Goal: Task Accomplishment & Management: Manage account settings

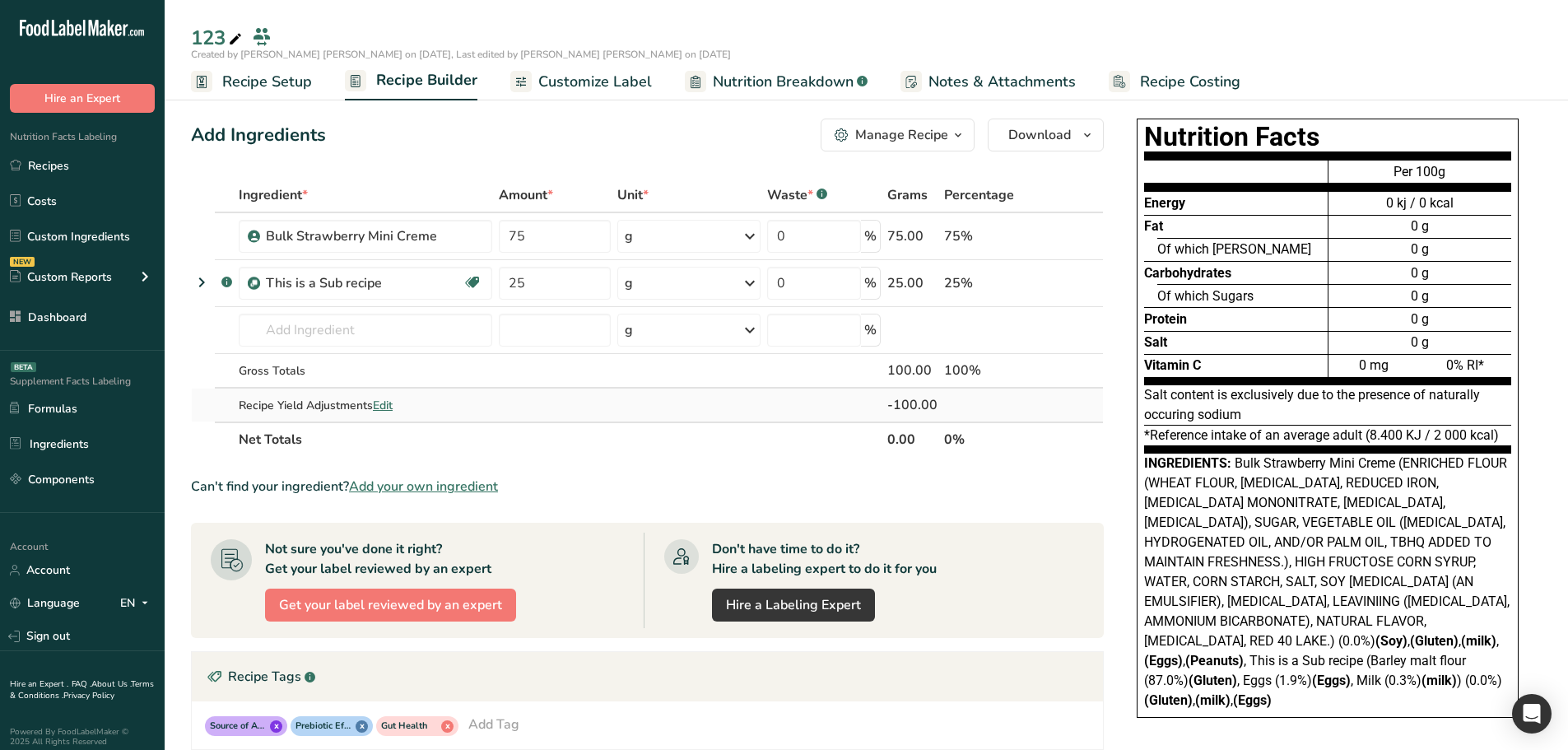
click at [383, 408] on span "Edit" at bounding box center [382, 405] width 20 height 15
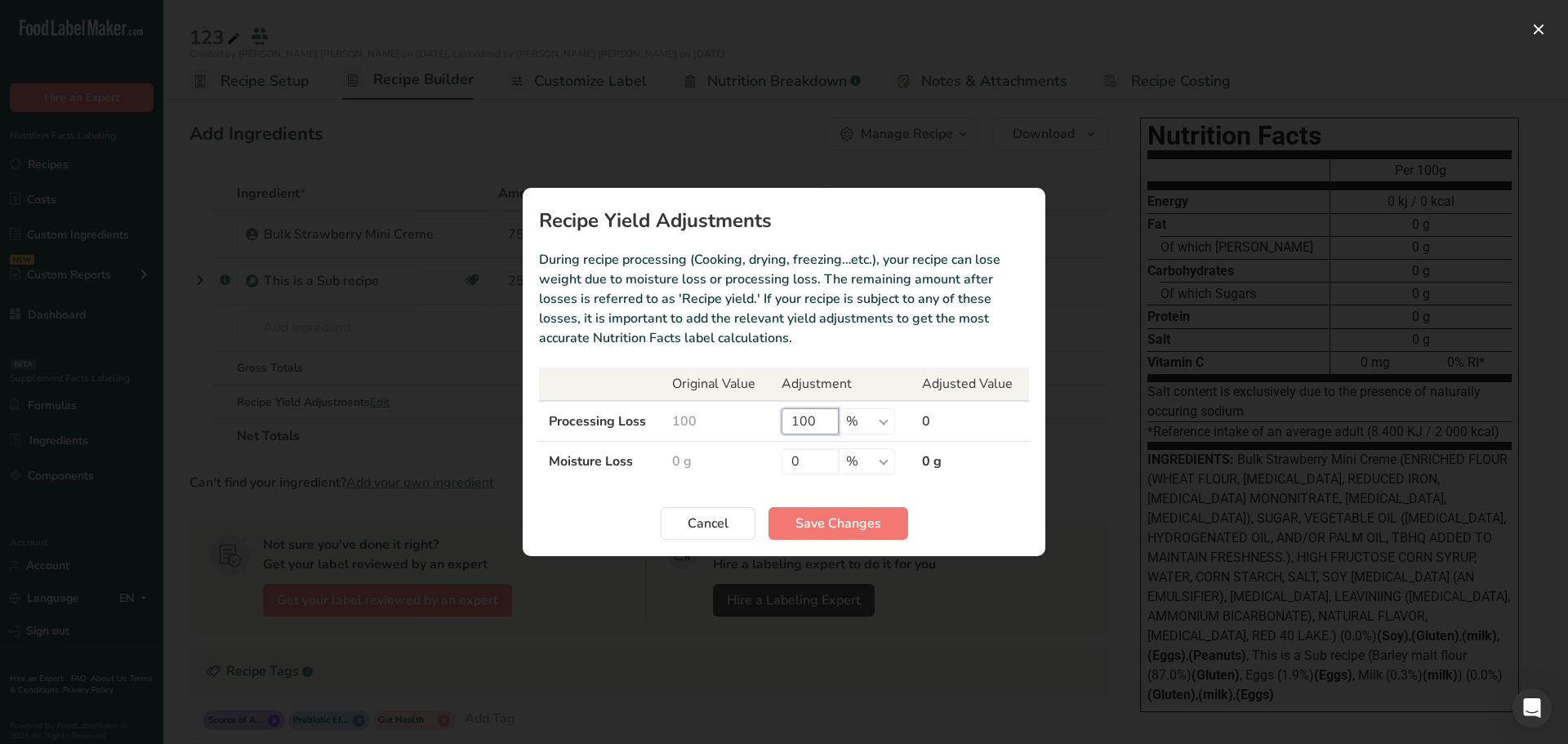
click at [799, 410] on input "100" at bounding box center [810, 421] width 57 height 26
click at [711, 508] on button "Cancel" at bounding box center [708, 523] width 95 height 33
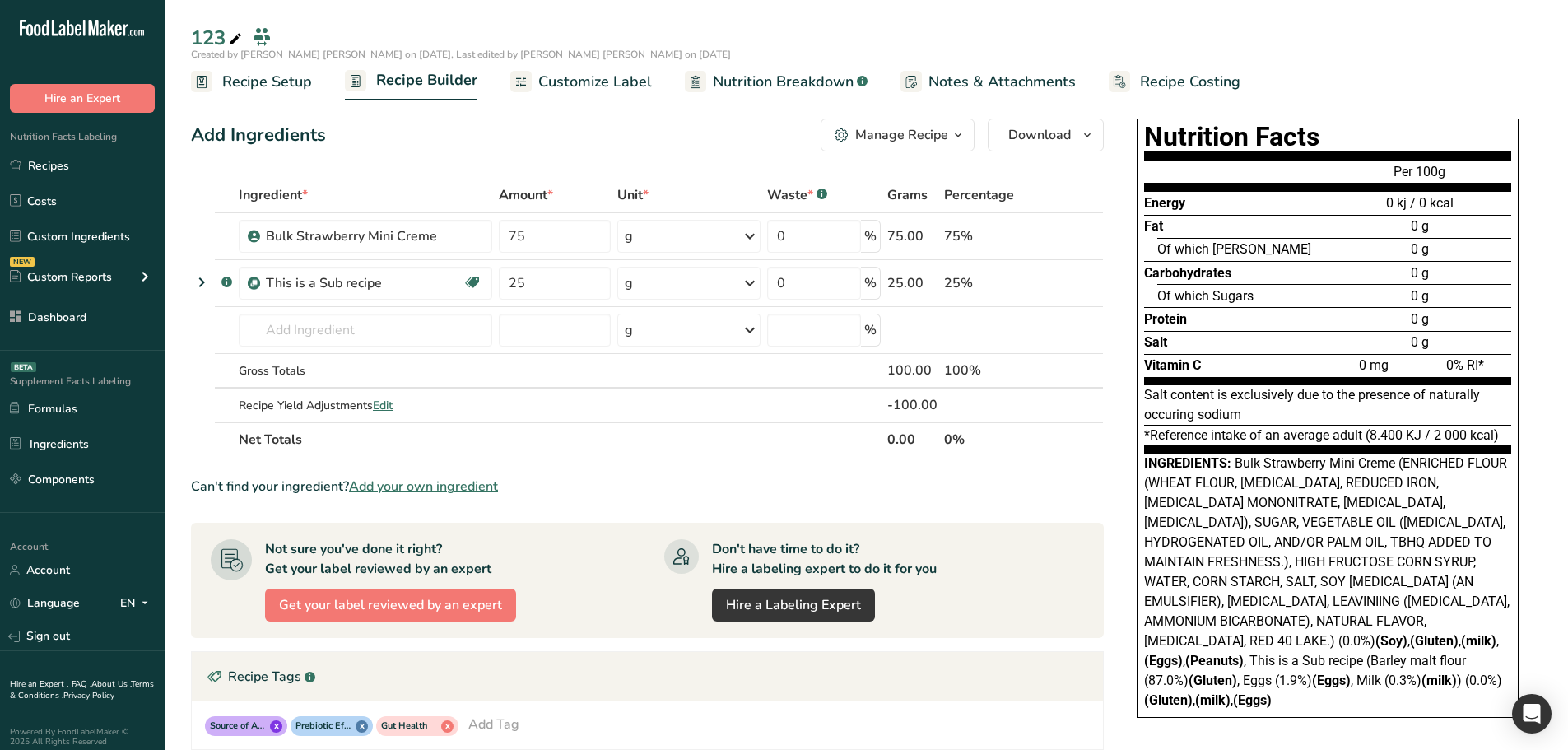
click at [235, 40] on icon at bounding box center [235, 39] width 14 height 23
click at [179, 151] on section "Add Ingredients Manage Recipe Delete Recipe Duplicate Recipe Scale Recipe Save …" at bounding box center [866, 594] width 1403 height 1016
click at [232, 38] on icon at bounding box center [235, 39] width 14 height 23
click at [207, 168] on div "Add Ingredients Manage Recipe Delete Recipe Duplicate Recipe Scale Recipe Save …" at bounding box center [652, 594] width 923 height 963
click at [249, 83] on span "Recipe Setup" at bounding box center [266, 82] width 89 height 22
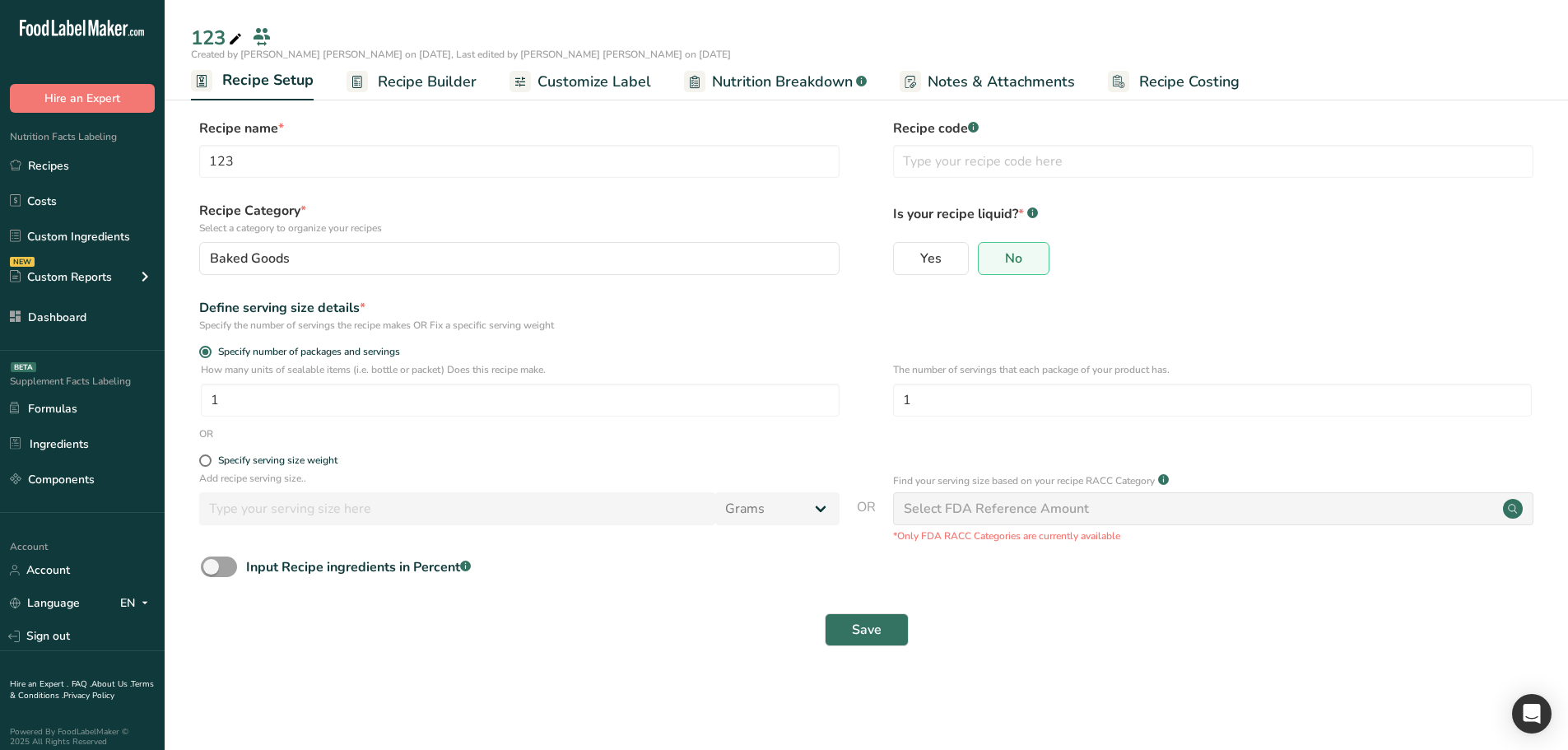
click at [236, 41] on icon at bounding box center [235, 39] width 14 height 23
click at [180, 78] on ul "Recipe Setup Recipe Builder Customize Label Nutrition Breakdown .a-a{fill:#3473…" at bounding box center [866, 83] width 1403 height 38
click at [230, 35] on icon at bounding box center [235, 39] width 14 height 23
click at [179, 82] on ul "Recipe Setup Recipe Builder Customize Label Nutrition Breakdown .a-a{fill:#3473…" at bounding box center [866, 81] width 1403 height 38
drag, startPoint x: 192, startPoint y: 49, endPoint x: 599, endPoint y: 49, distance: 407.0
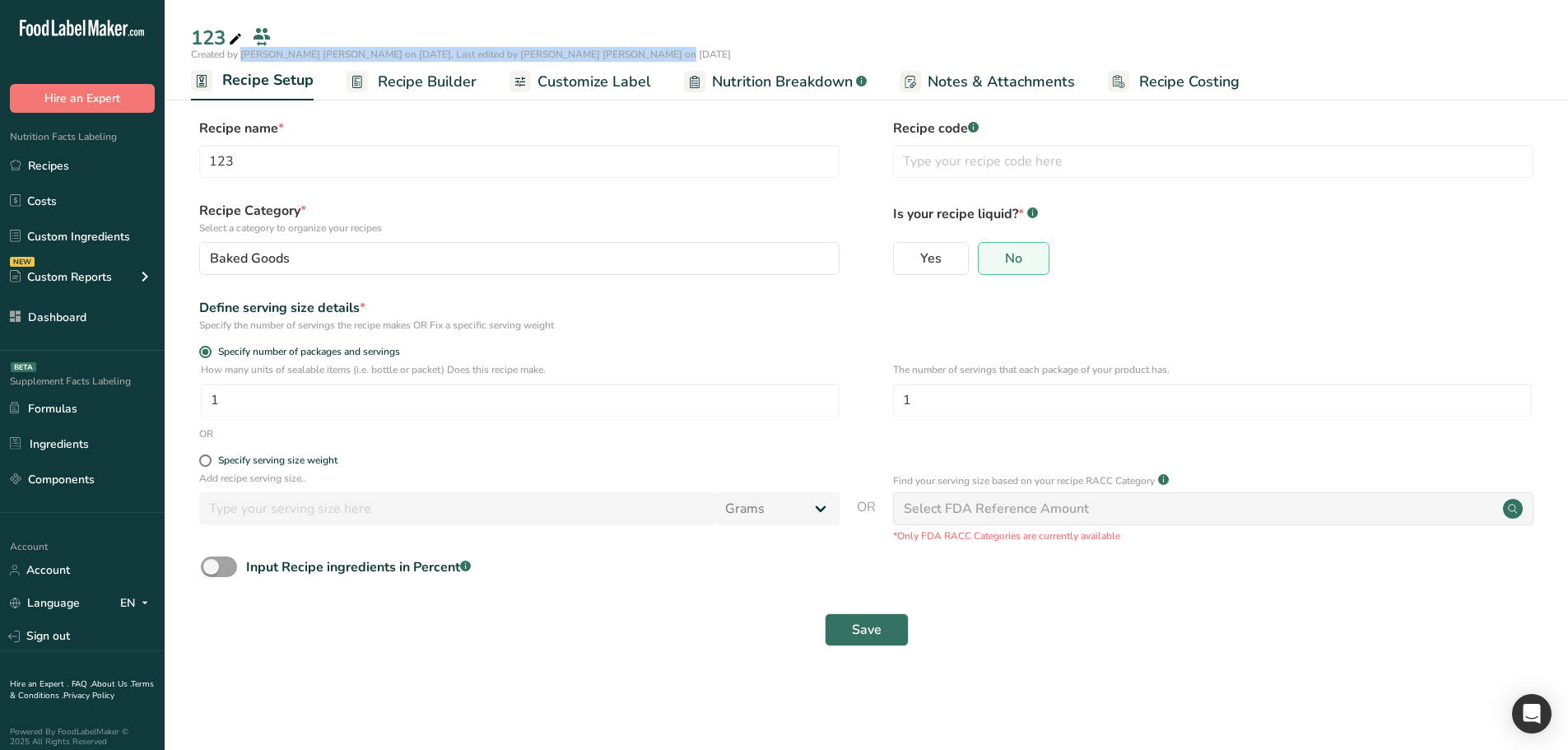
click at [600, 50] on div "Created by [PERSON_NAME] [PERSON_NAME] on [DATE], Last edited by [PERSON_NAME] …" at bounding box center [866, 54] width 1403 height 14
click at [571, 48] on span "Created by [PERSON_NAME] [PERSON_NAME] on [DATE], Last edited by [PERSON_NAME] …" at bounding box center [461, 54] width 540 height 13
click at [292, 54] on span "Created by [PERSON_NAME] [PERSON_NAME] on [DATE], Last edited by [PERSON_NAME] …" at bounding box center [461, 54] width 540 height 13
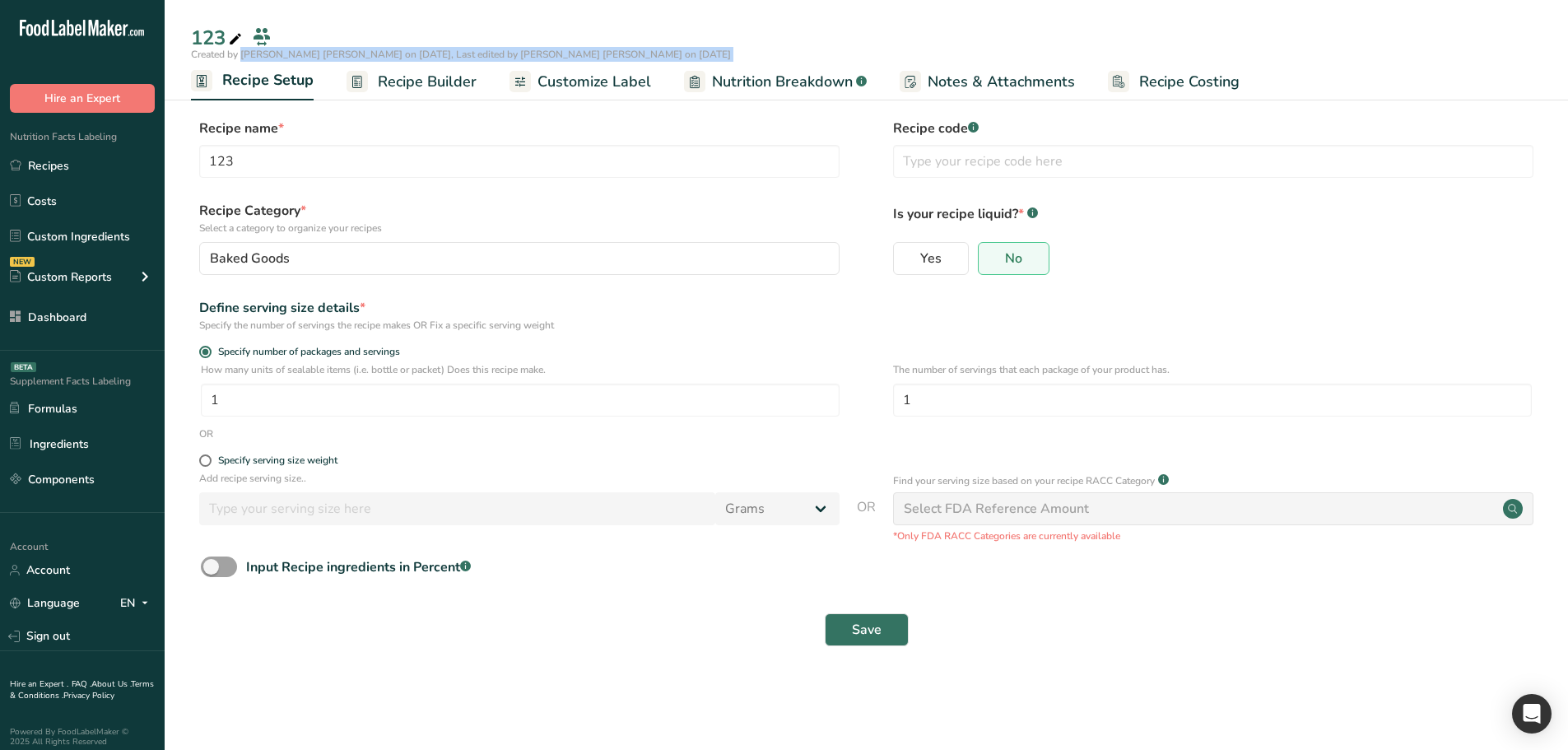
click at [255, 54] on span "Created by [PERSON_NAME] [PERSON_NAME] on [DATE], Last edited by [PERSON_NAME] …" at bounding box center [461, 54] width 540 height 13
click at [237, 41] on icon at bounding box center [235, 39] width 14 height 23
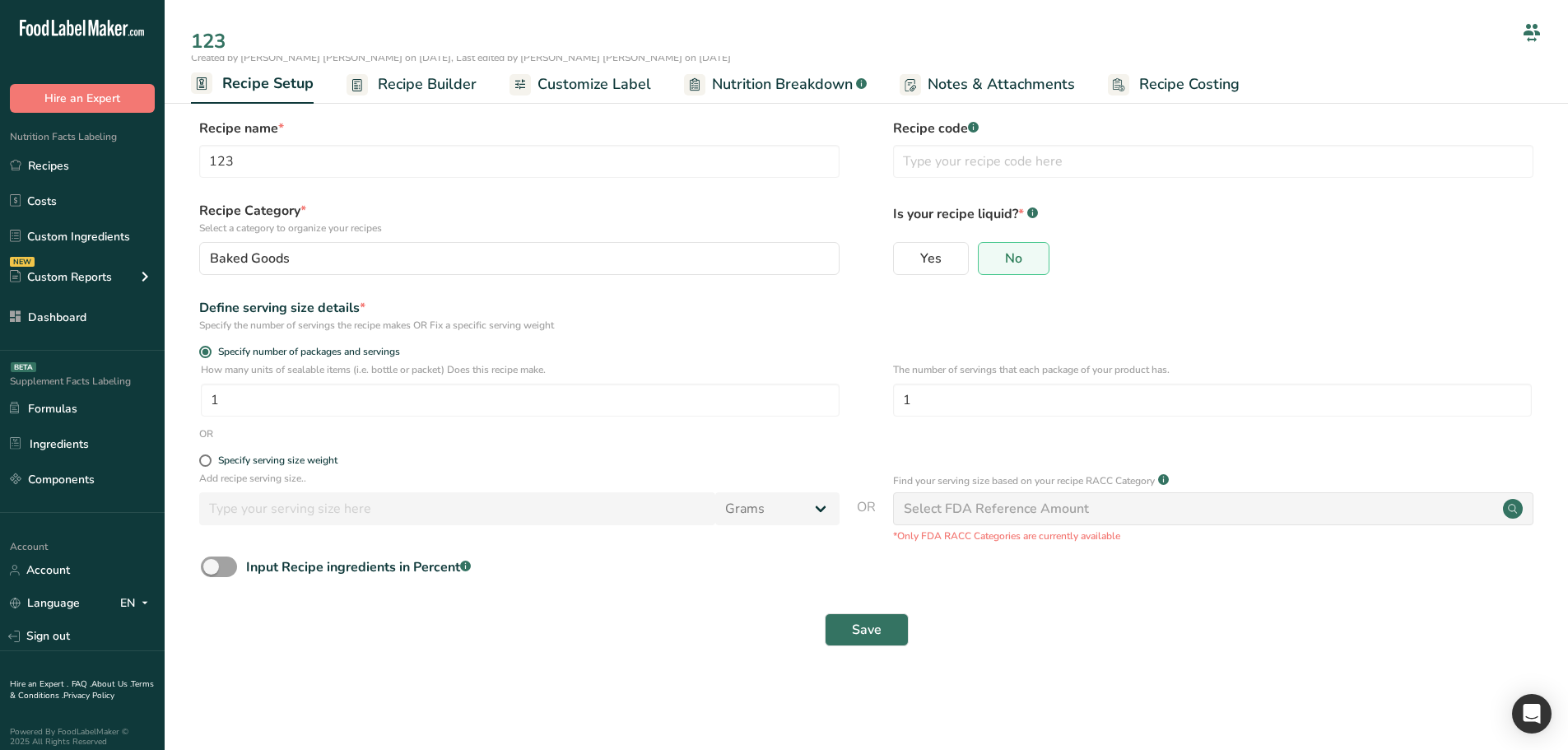
click at [189, 122] on section "Recipe name * 123 Recipe code .a-a{fill:#347362;}.b-a{fill:#fff;} Recipe Catego…" at bounding box center [866, 384] width 1403 height 597
click at [449, 78] on span "Recipe Builder" at bounding box center [427, 82] width 99 height 22
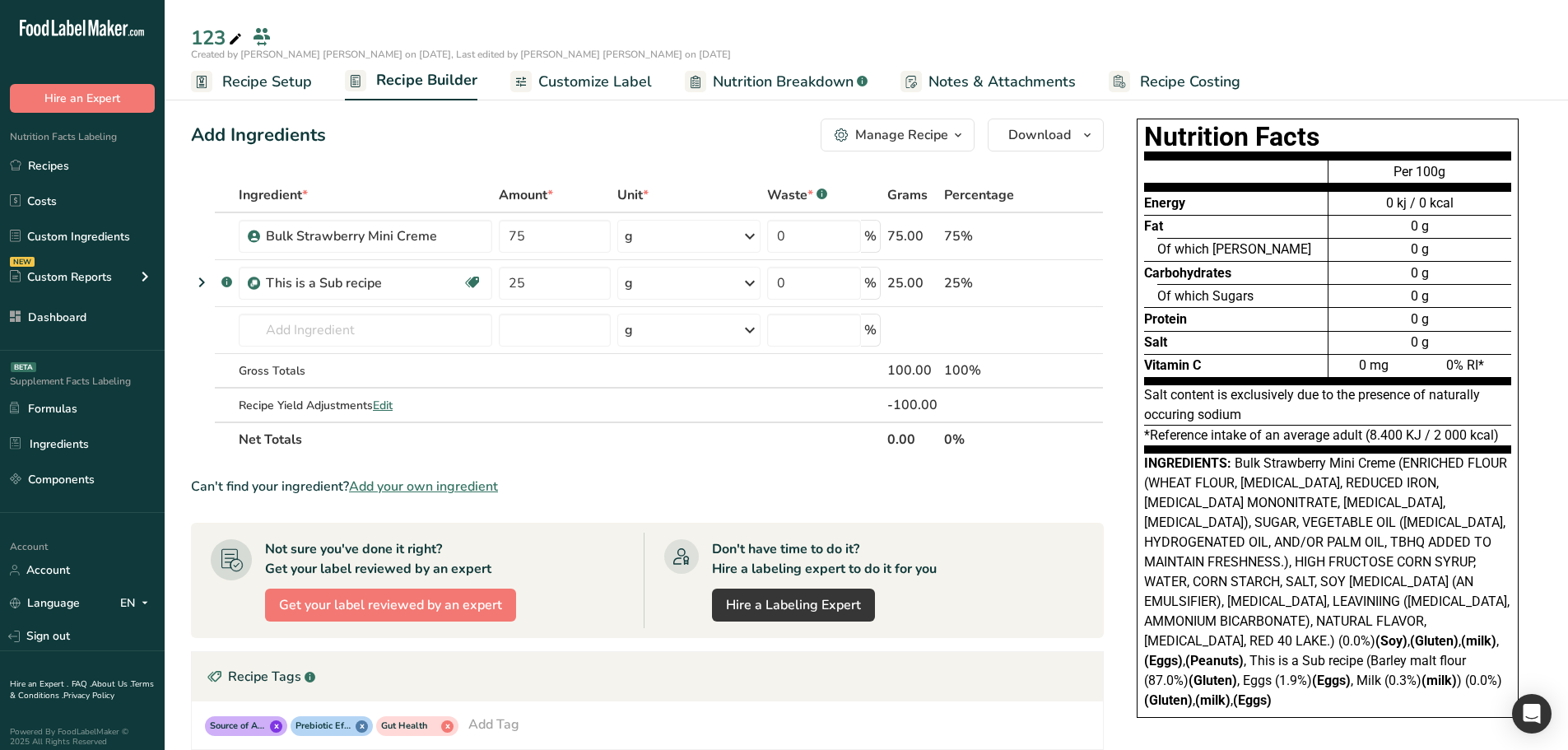
drag, startPoint x: 195, startPoint y: 134, endPoint x: 1005, endPoint y: 453, distance: 870.6
click at [1005, 453] on div "Add Ingredients Manage Recipe Delete Recipe Duplicate Recipe Scale Recipe Save …" at bounding box center [652, 594] width 923 height 963
click at [1005, 453] on th "0%" at bounding box center [985, 439] width 88 height 35
drag, startPoint x: 1015, startPoint y: 444, endPoint x: 194, endPoint y: 140, distance: 875.5
click at [194, 140] on div "Add Ingredients Manage Recipe Delete Recipe Duplicate Recipe Scale Recipe Save …" at bounding box center [652, 594] width 923 height 963
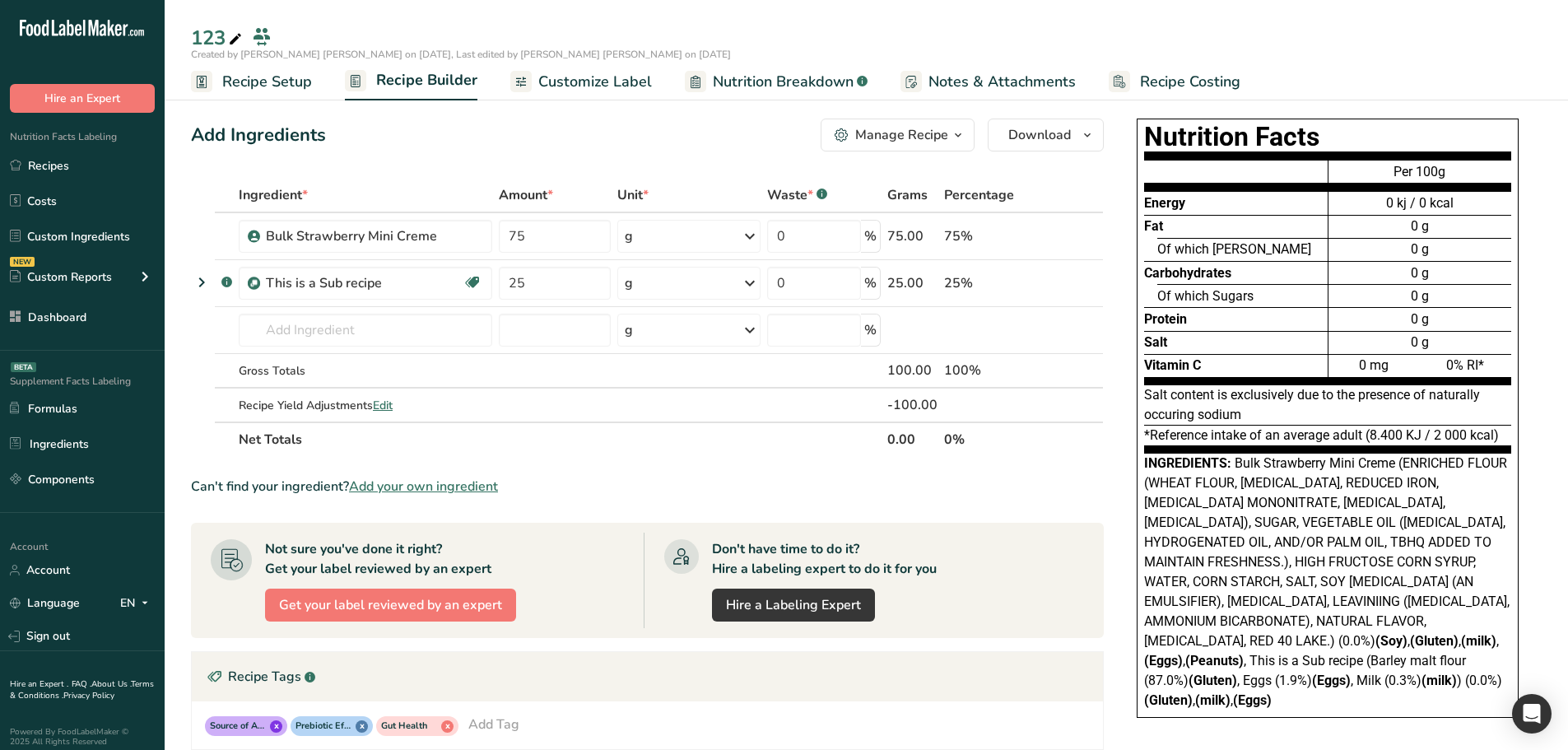
click at [194, 140] on div "Add Ingredients" at bounding box center [258, 135] width 135 height 27
click at [796, 81] on span "Nutrition Breakdown" at bounding box center [782, 82] width 140 height 22
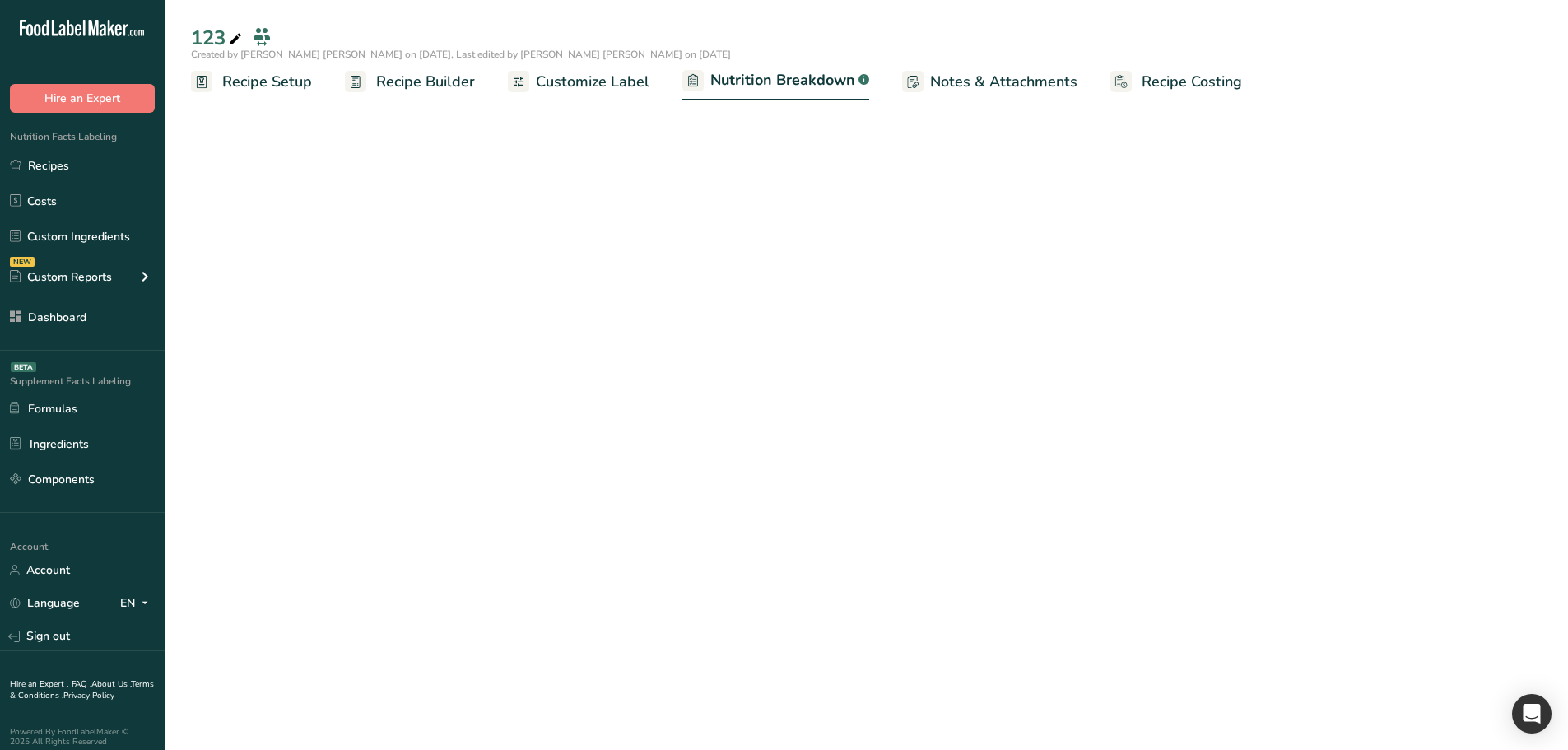
select select "Calories"
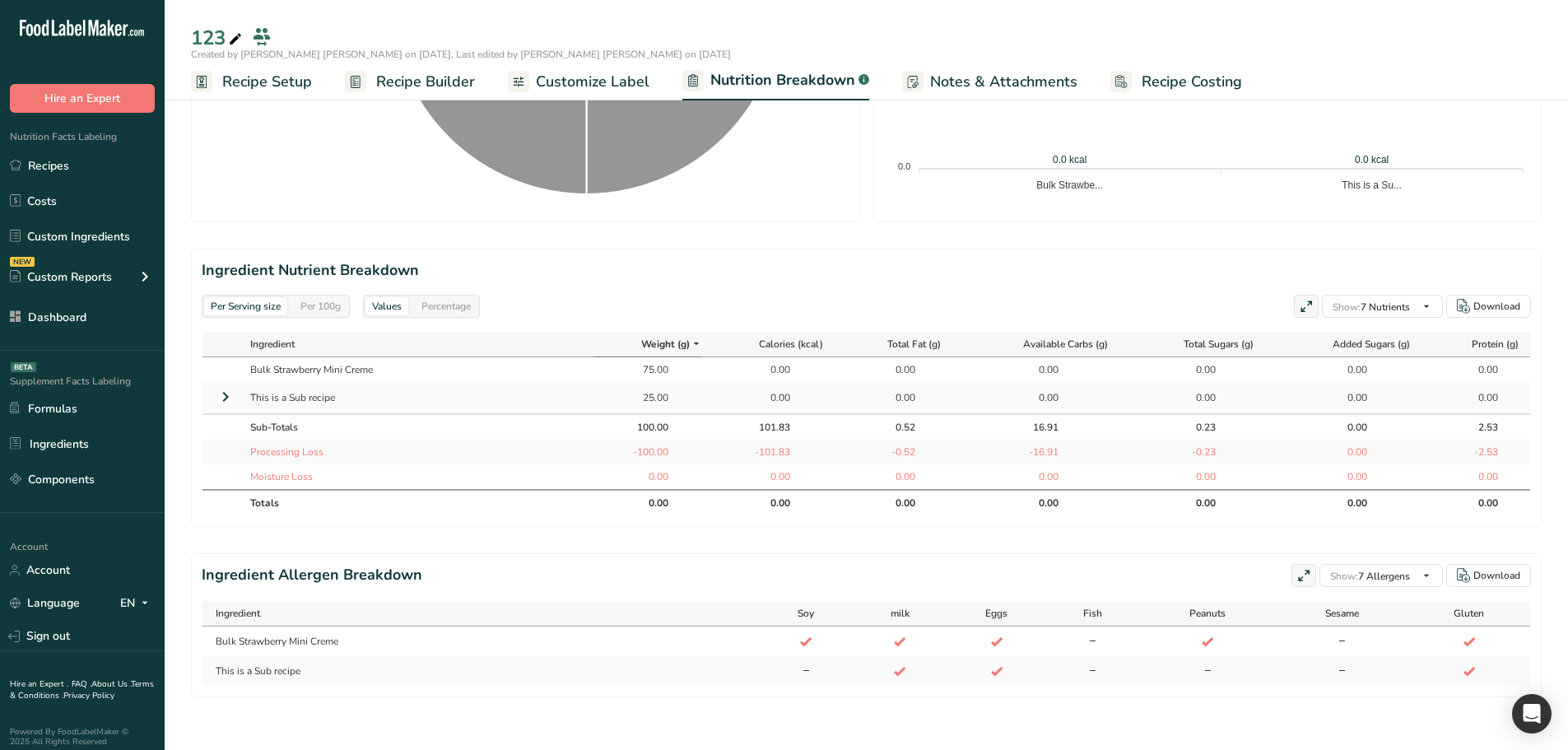
scroll to position [604, 0]
click at [230, 389] on icon at bounding box center [225, 396] width 20 height 30
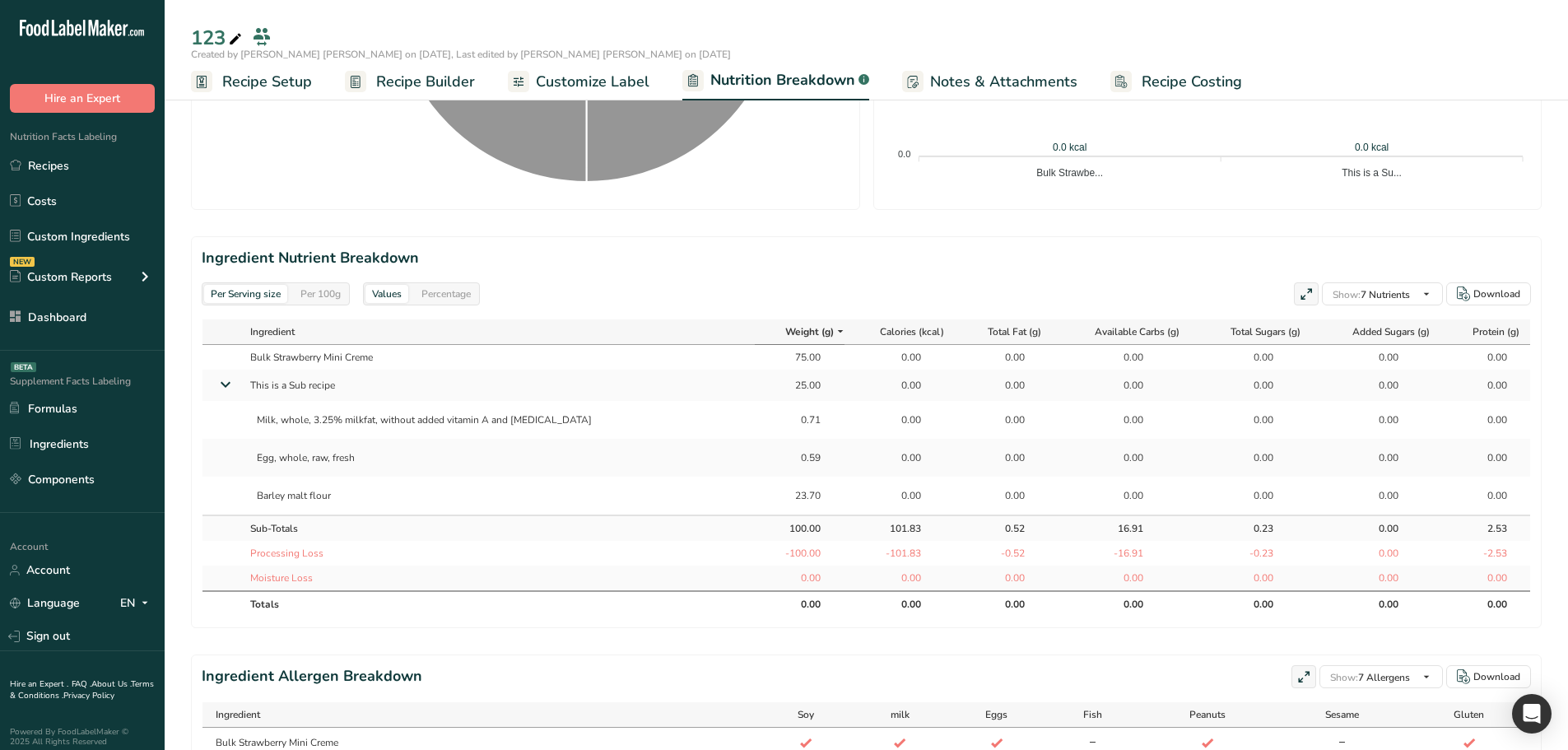
click at [422, 82] on span "Recipe Builder" at bounding box center [425, 82] width 99 height 22
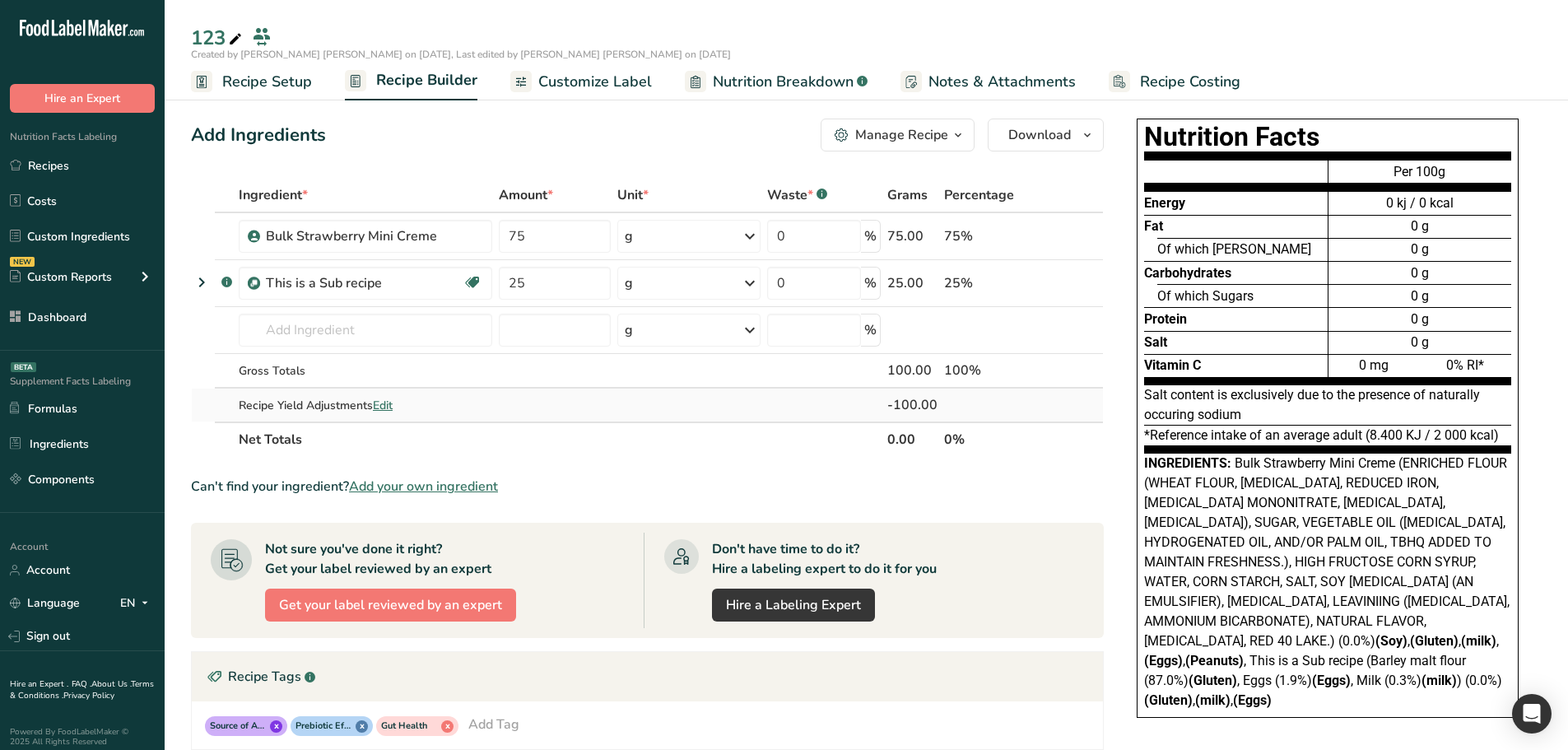
click at [393, 405] on span "Edit" at bounding box center [382, 405] width 20 height 15
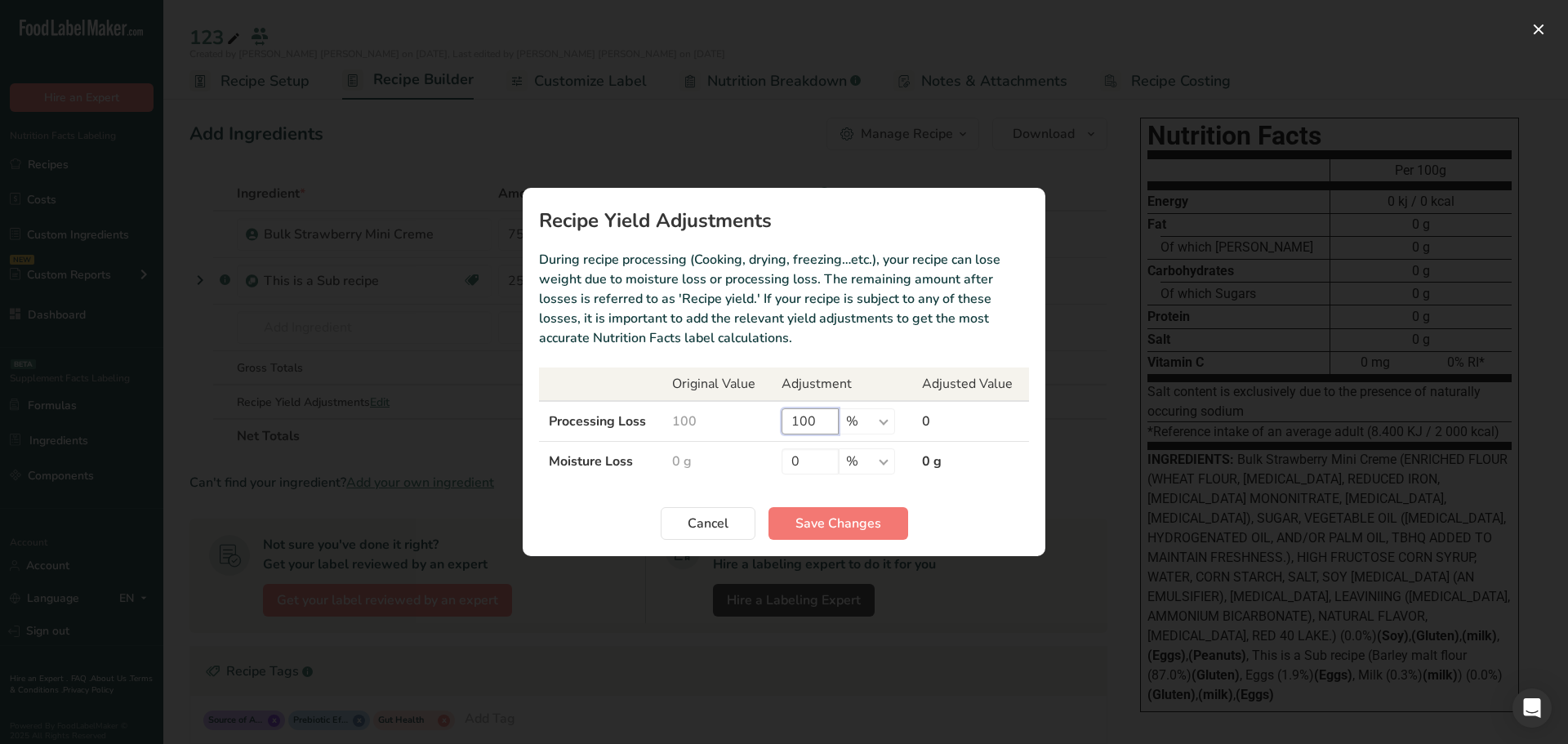
click at [805, 425] on input "100" at bounding box center [810, 421] width 57 height 26
click at [810, 464] on input "0" at bounding box center [810, 461] width 57 height 26
type input "100"
click at [827, 520] on span "Save Changes" at bounding box center [839, 523] width 86 height 19
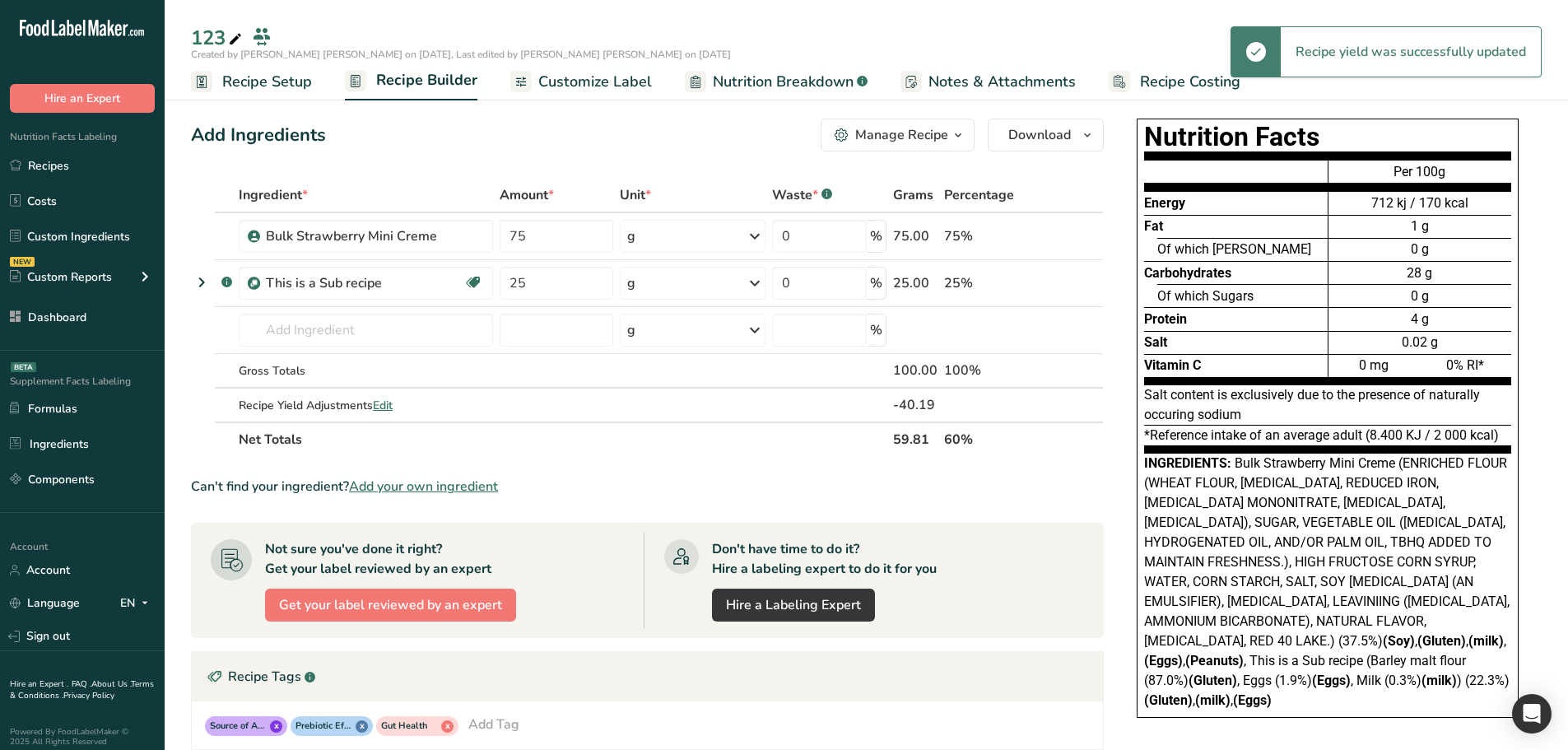
click at [785, 78] on span "Nutrition Breakdown" at bounding box center [782, 82] width 140 height 22
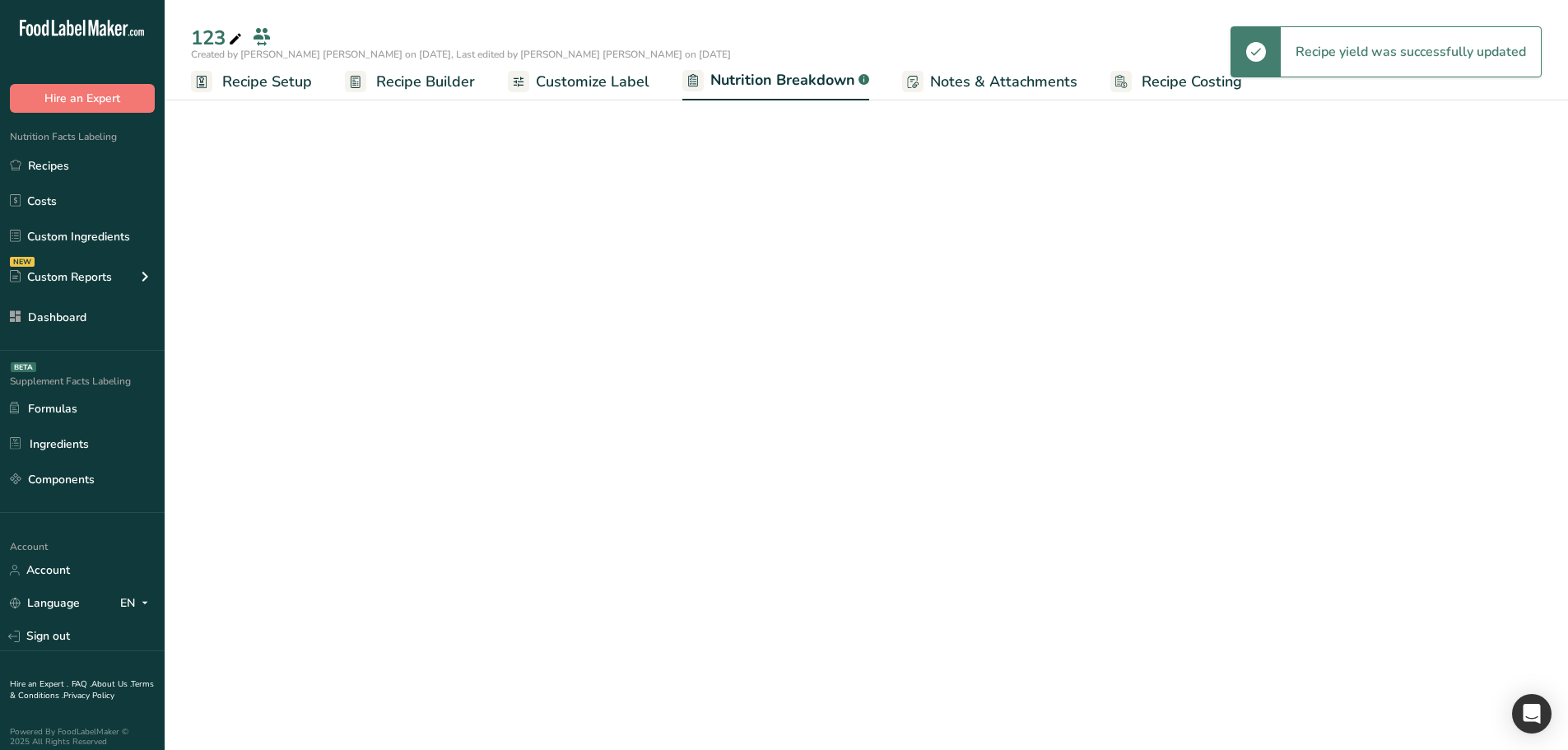
select select "Calories"
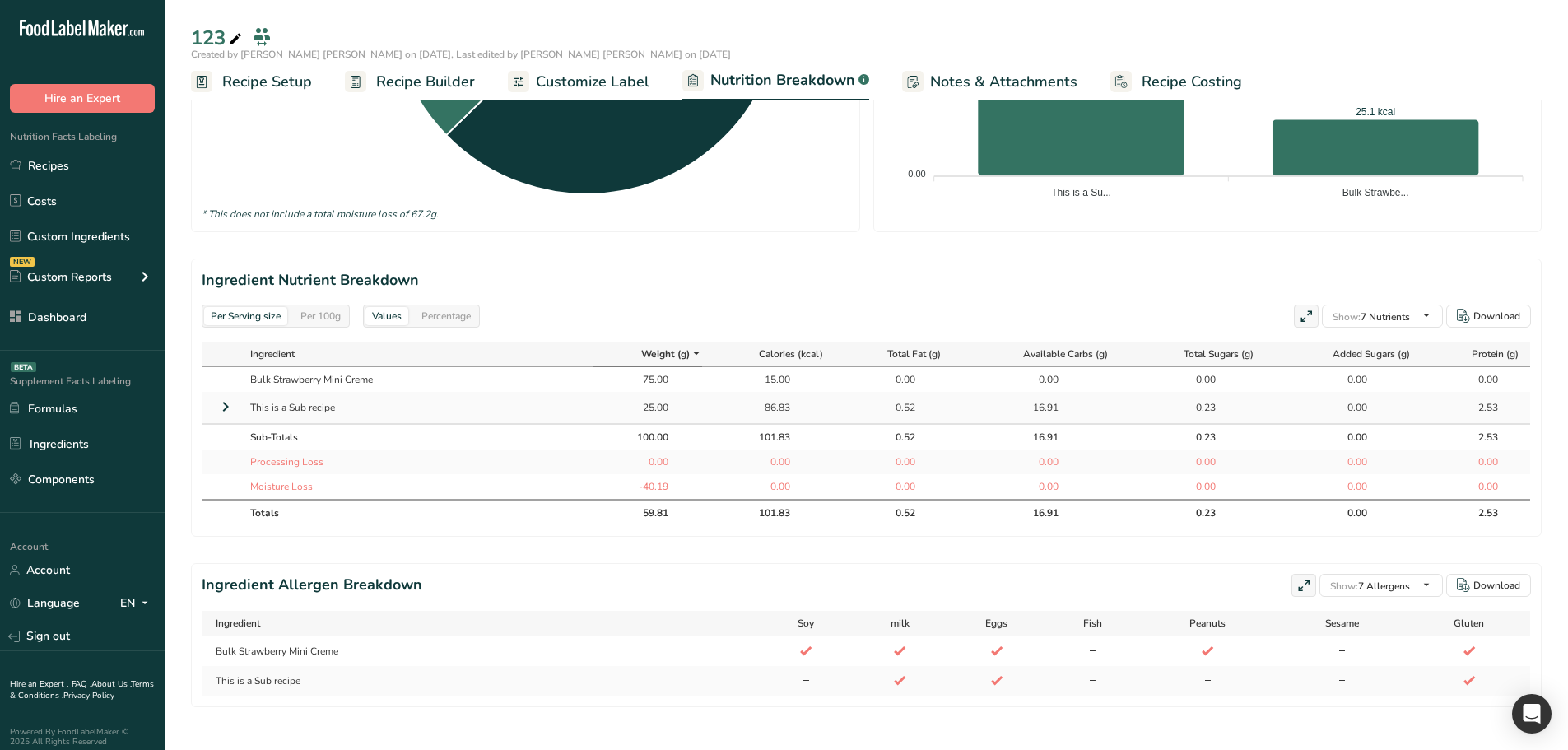
scroll to position [609, 0]
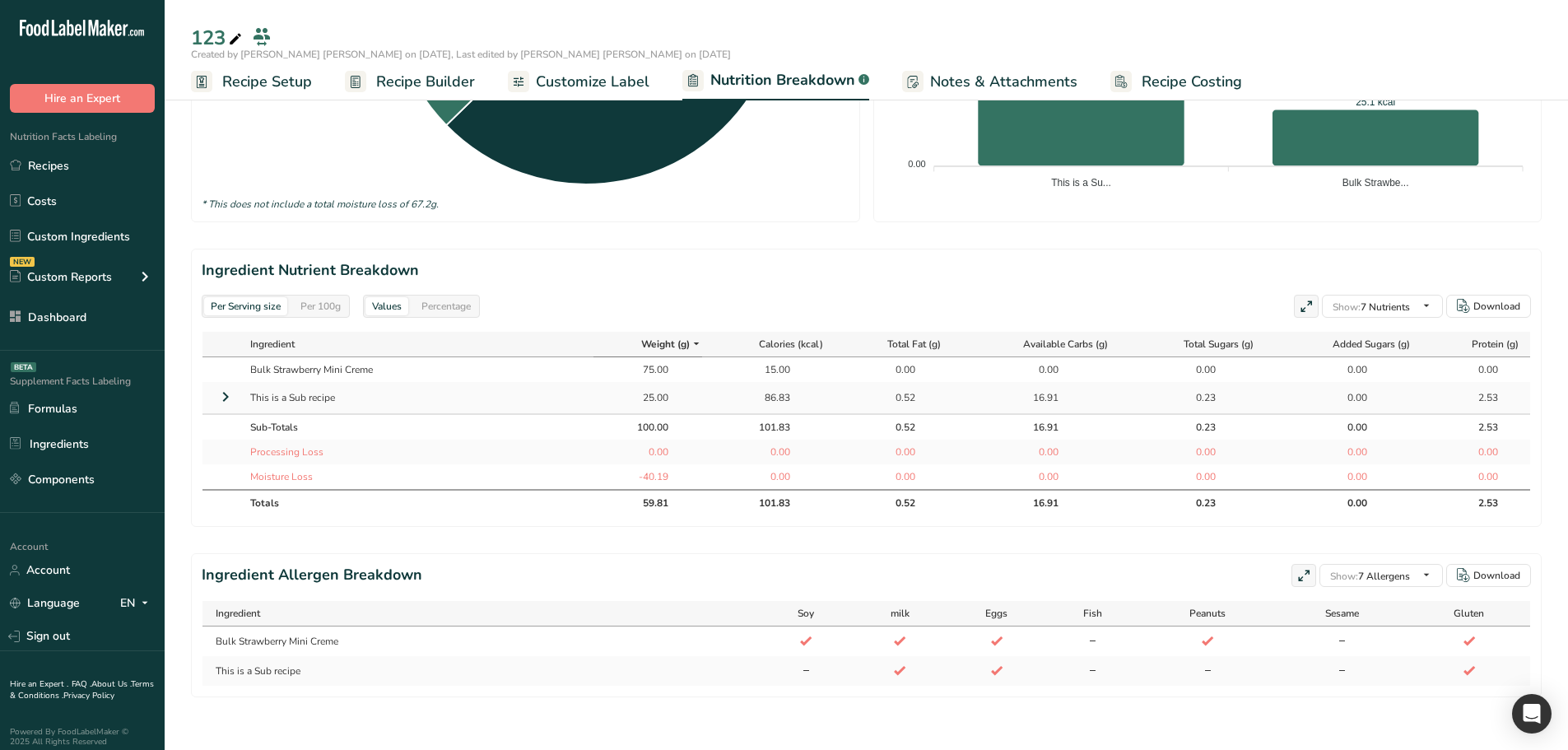
click at [225, 382] on icon at bounding box center [225, 396] width 20 height 30
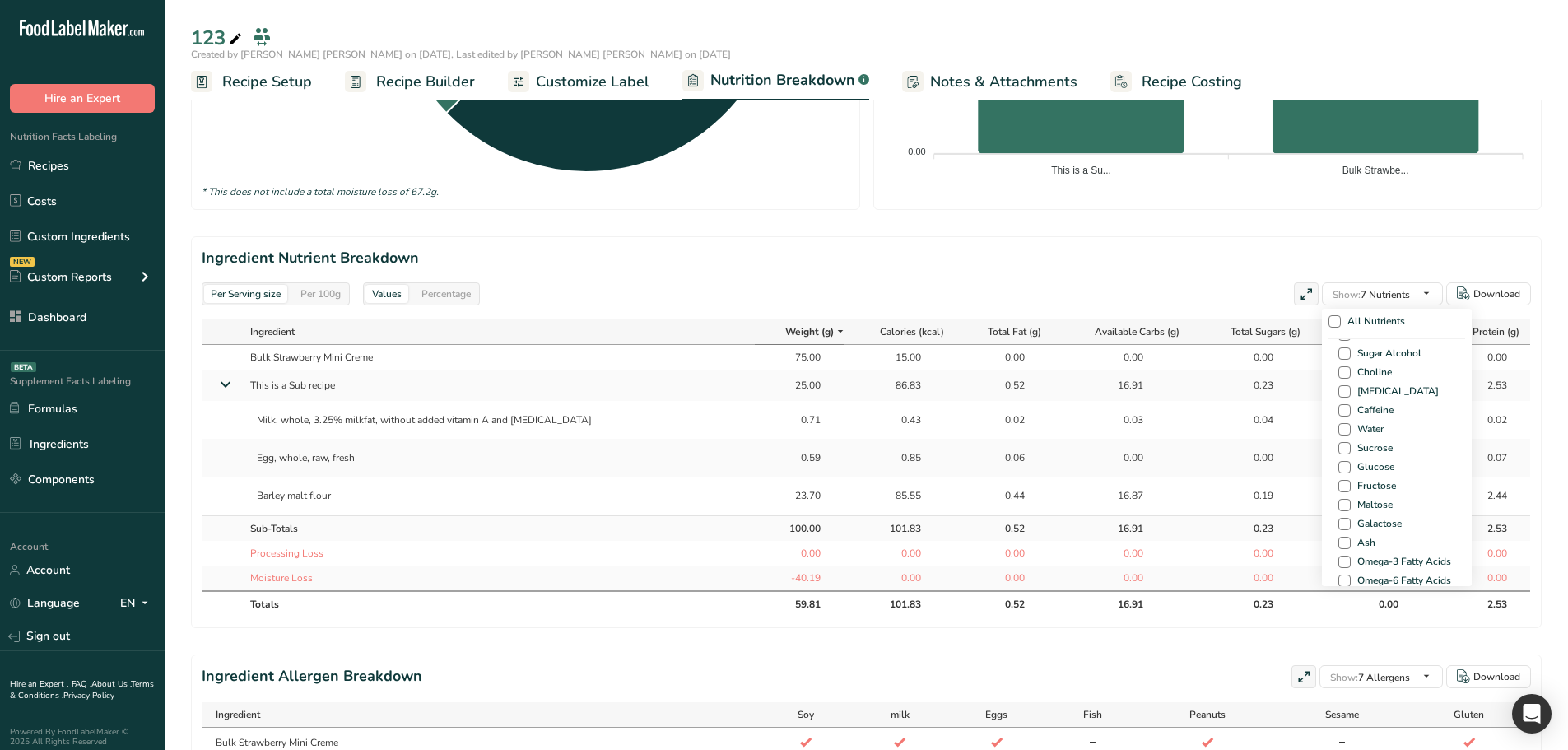
scroll to position [1070, 0]
click at [1338, 392] on span at bounding box center [1344, 393] width 13 height 13
click at [1338, 392] on input "Water" at bounding box center [1344, 393] width 11 height 11
checkbox input "true"
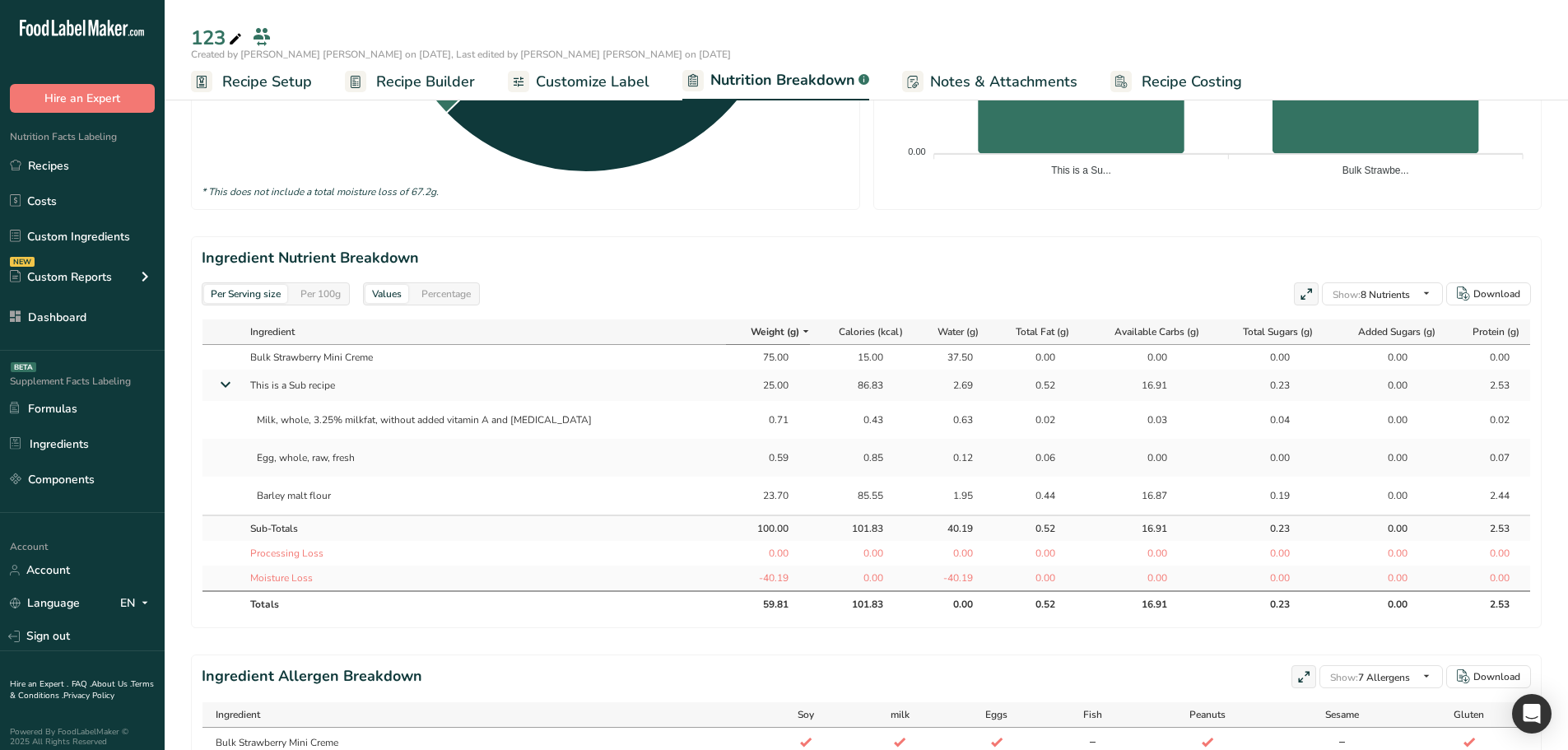
click at [963, 439] on td "0.12" at bounding box center [952, 457] width 74 height 38
click at [937, 423] on div "0.63" at bounding box center [952, 419] width 41 height 14
click at [937, 476] on td "1.95" at bounding box center [952, 495] width 74 height 38
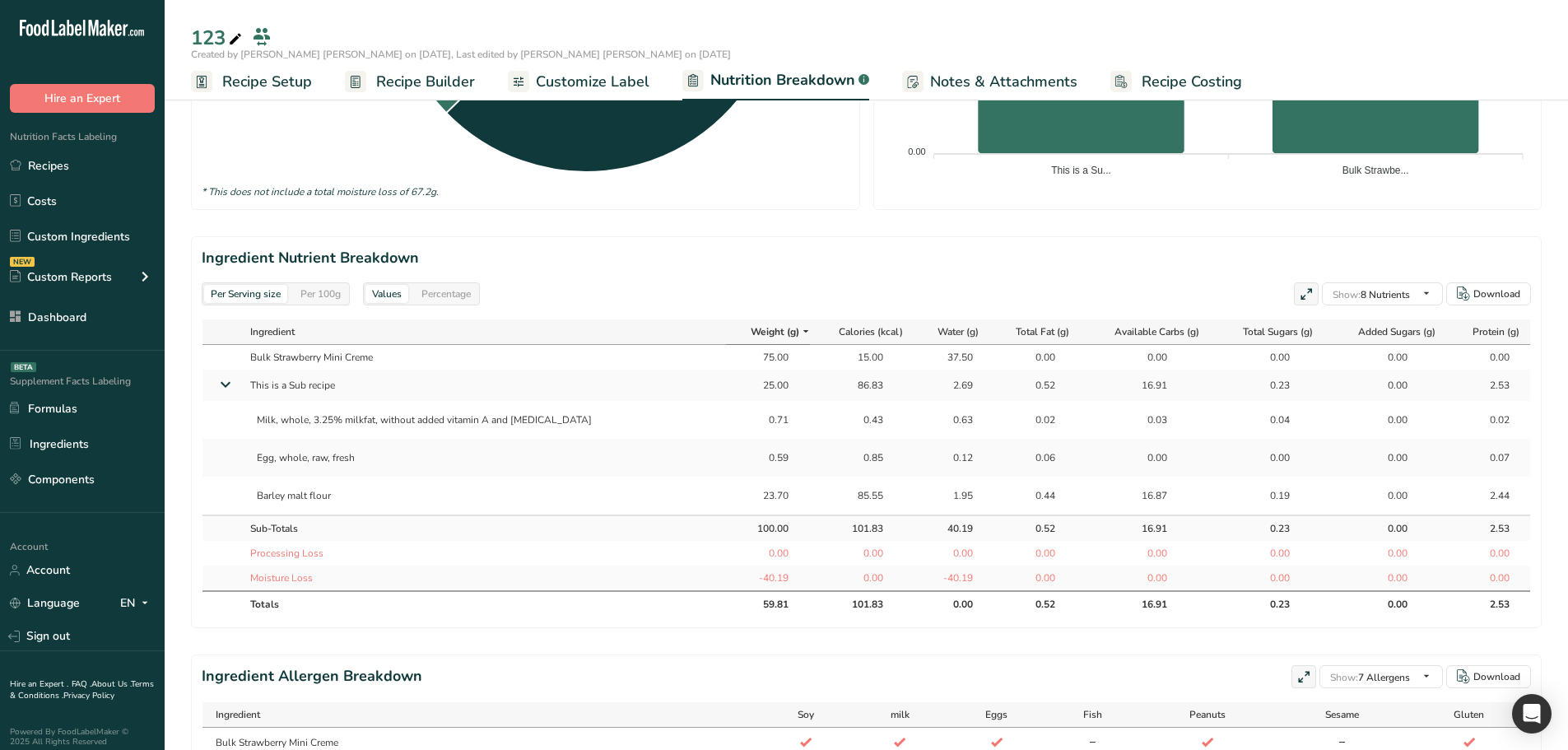
click at [933, 506] on td "1.95" at bounding box center [952, 495] width 74 height 38
click at [932, 382] on div "2.69" at bounding box center [952, 384] width 41 height 14
click at [397, 88] on span "Recipe Builder" at bounding box center [425, 82] width 99 height 22
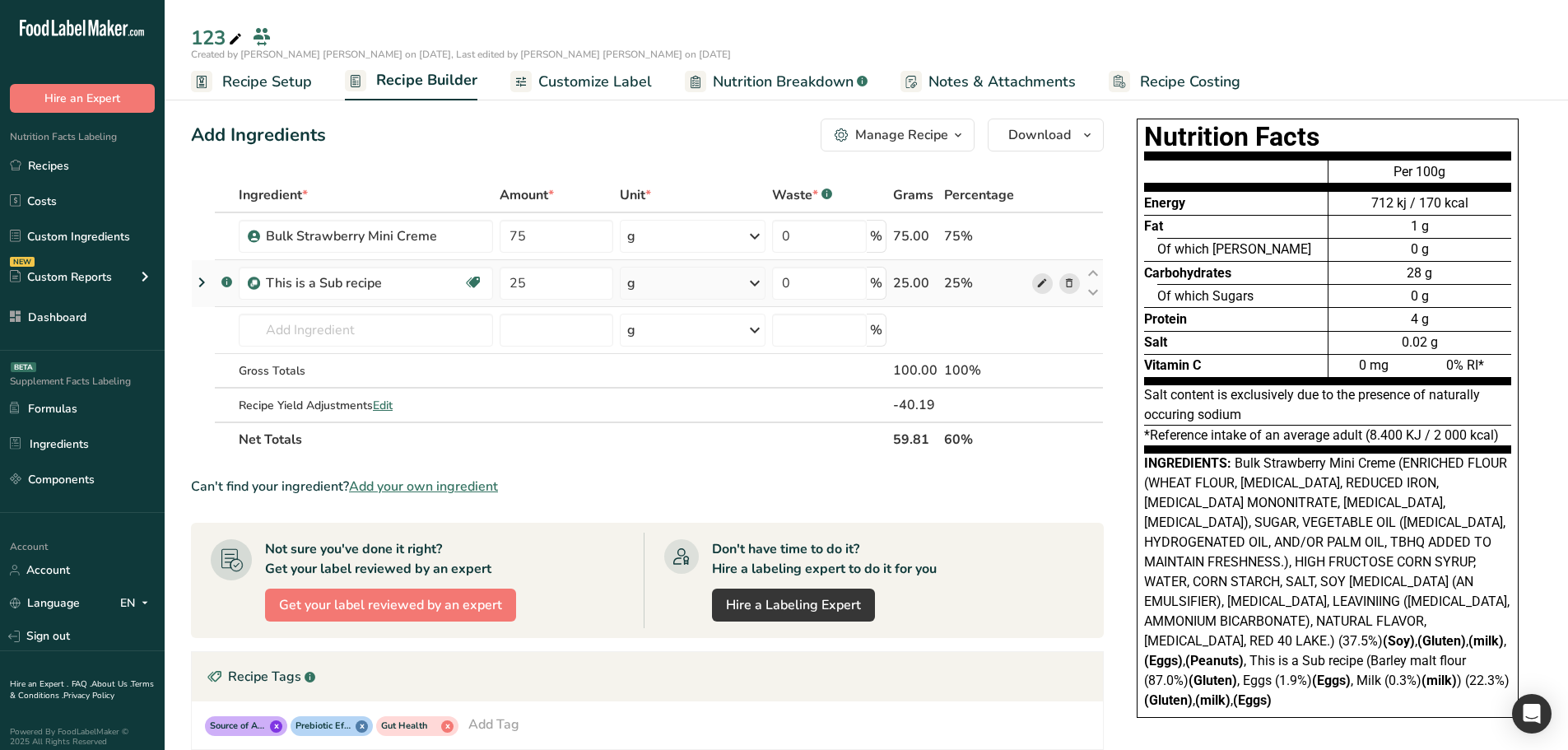
click at [1039, 285] on icon at bounding box center [1042, 283] width 12 height 17
click at [381, 409] on span "Edit" at bounding box center [382, 405] width 20 height 15
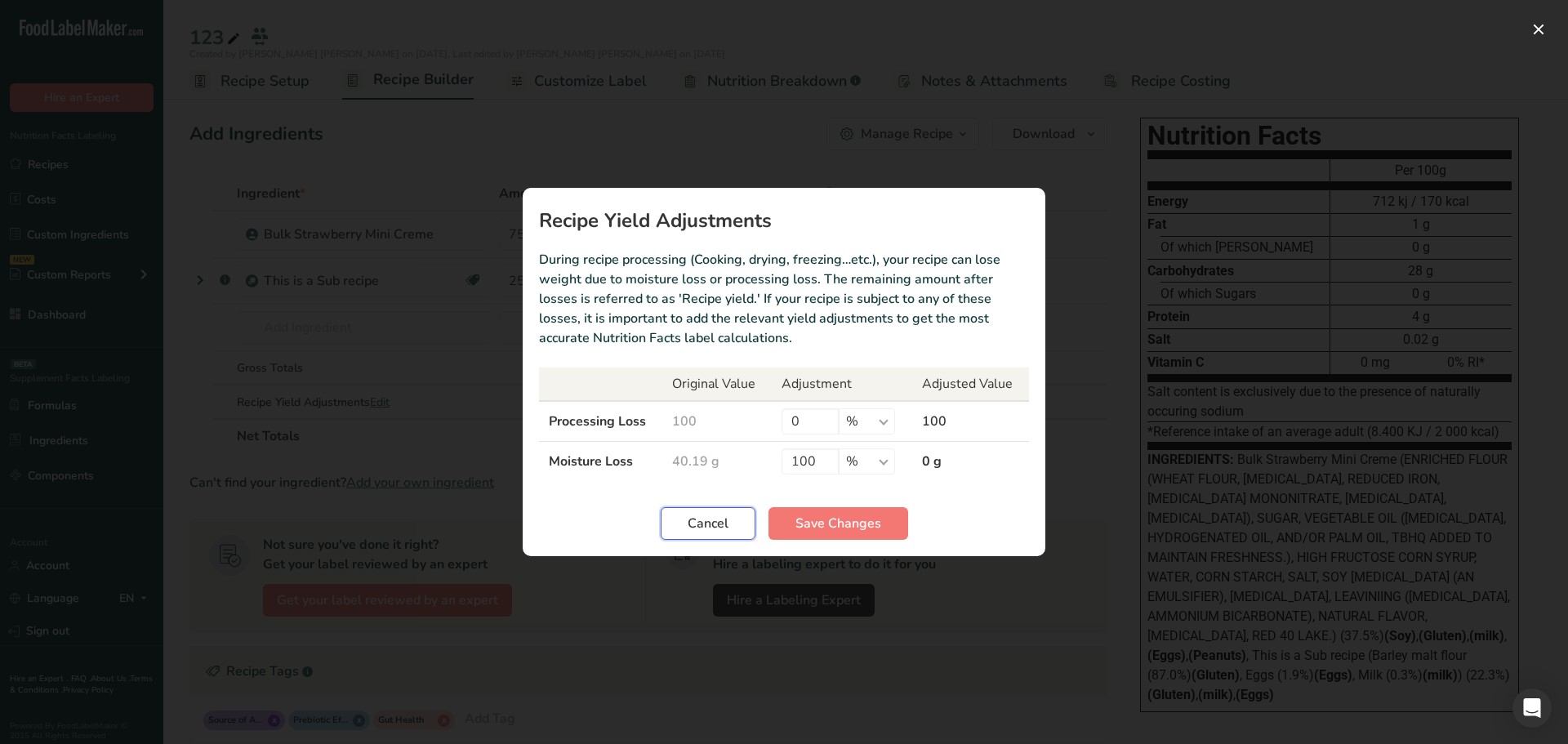
click at [689, 530] on span "Cancel" at bounding box center [708, 523] width 41 height 19
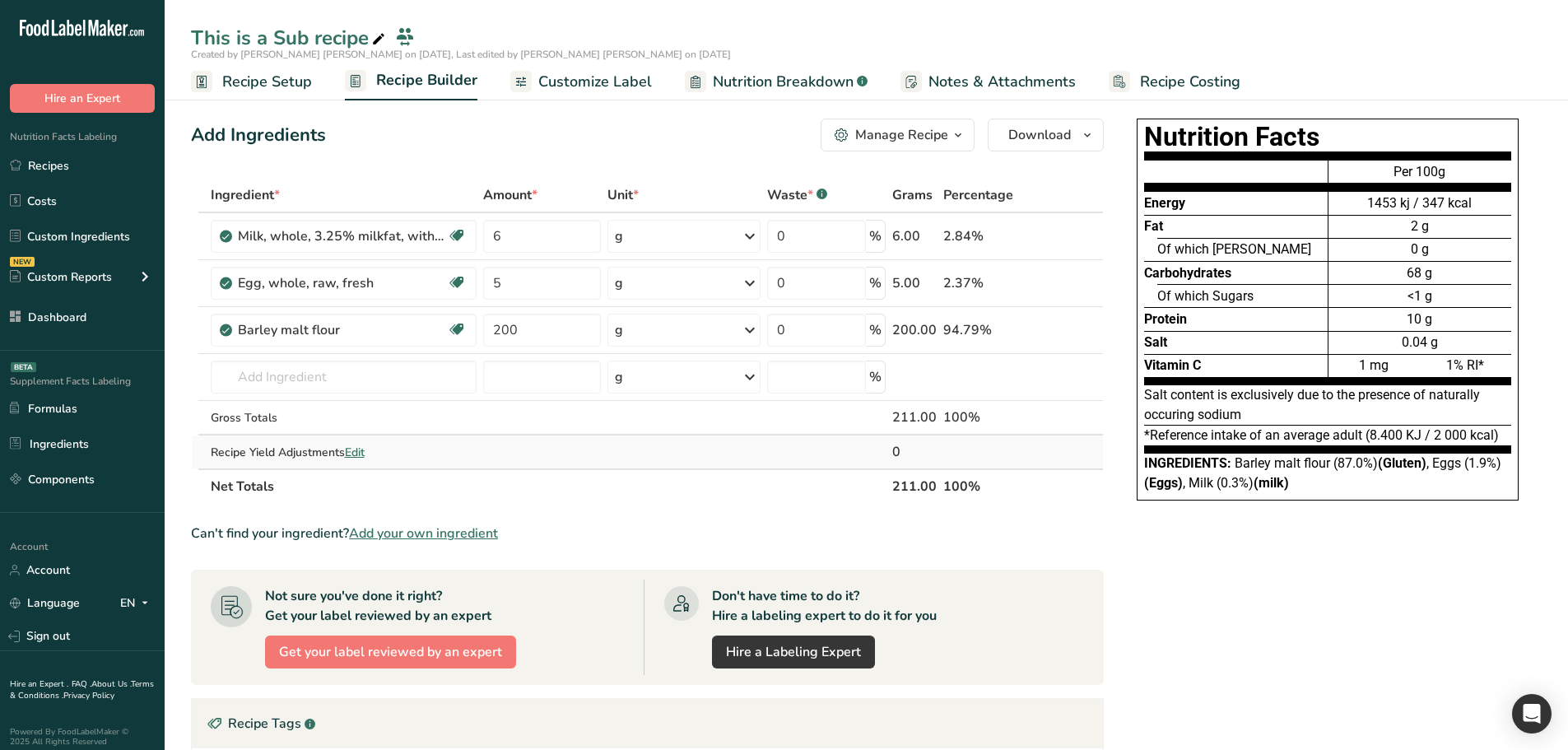
click at [349, 455] on span "Edit" at bounding box center [355, 452] width 20 height 15
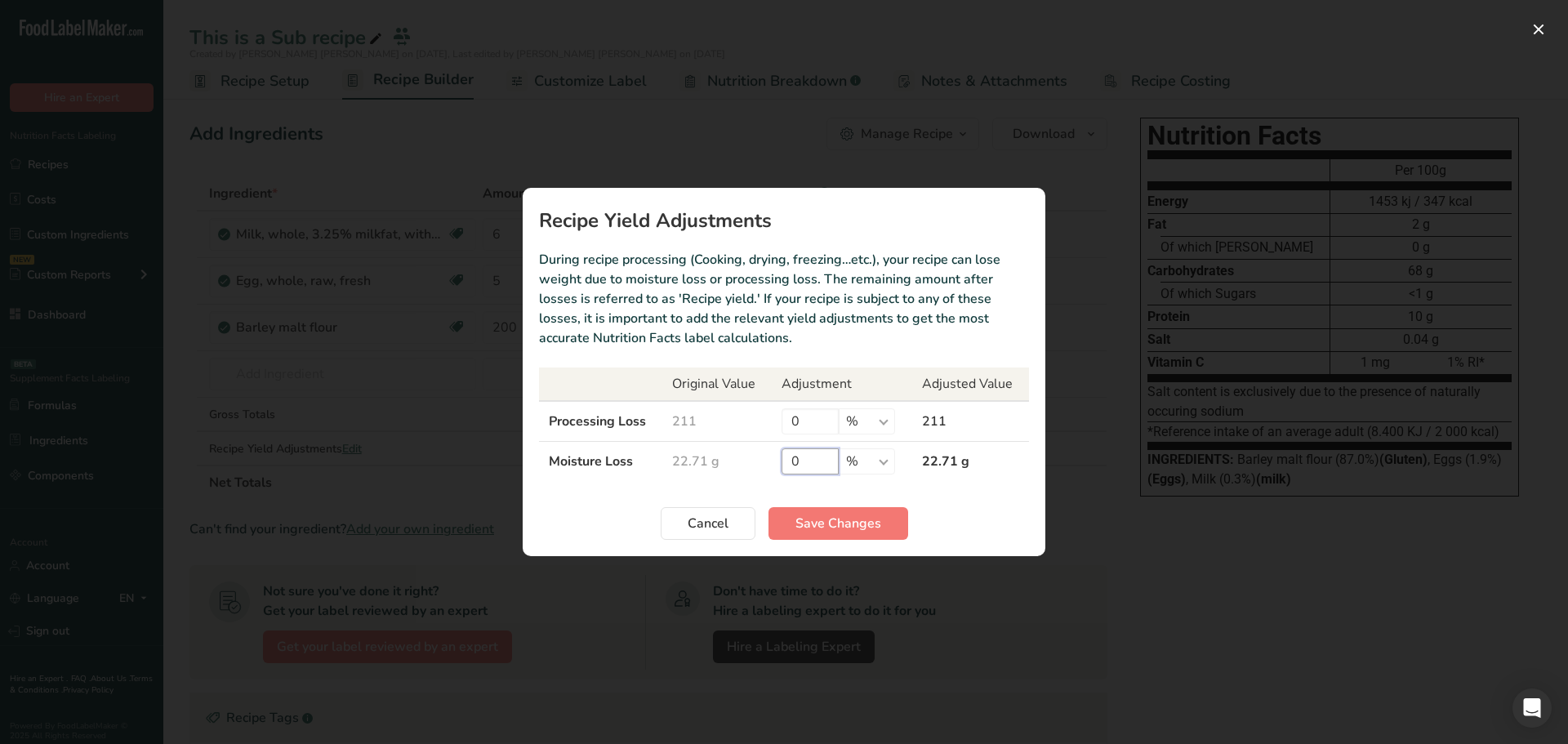
click at [810, 460] on input "0" at bounding box center [810, 461] width 57 height 26
type input "100"
click at [825, 524] on span "Save Changes" at bounding box center [839, 523] width 86 height 19
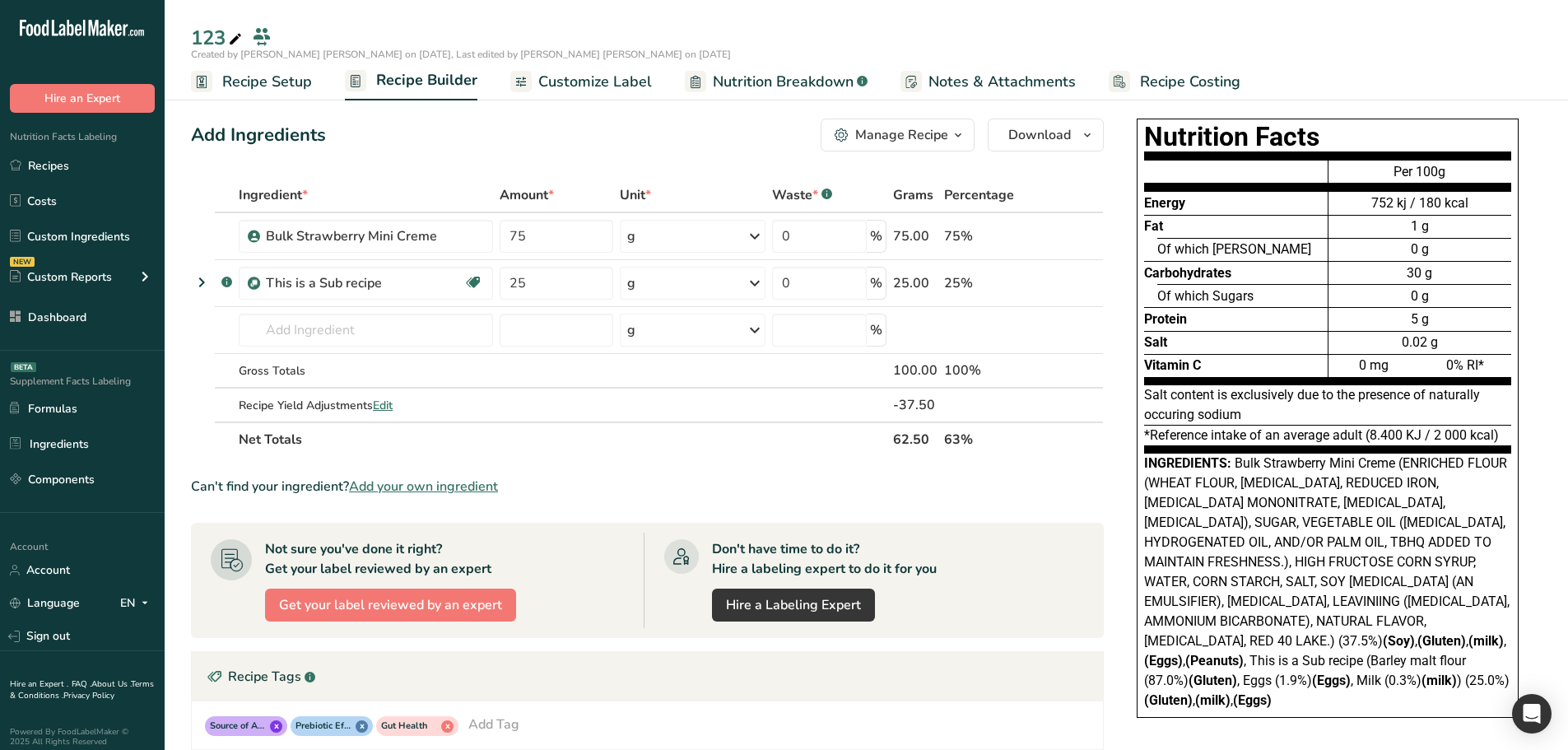
click at [738, 83] on span "Nutrition Breakdown" at bounding box center [782, 82] width 140 height 22
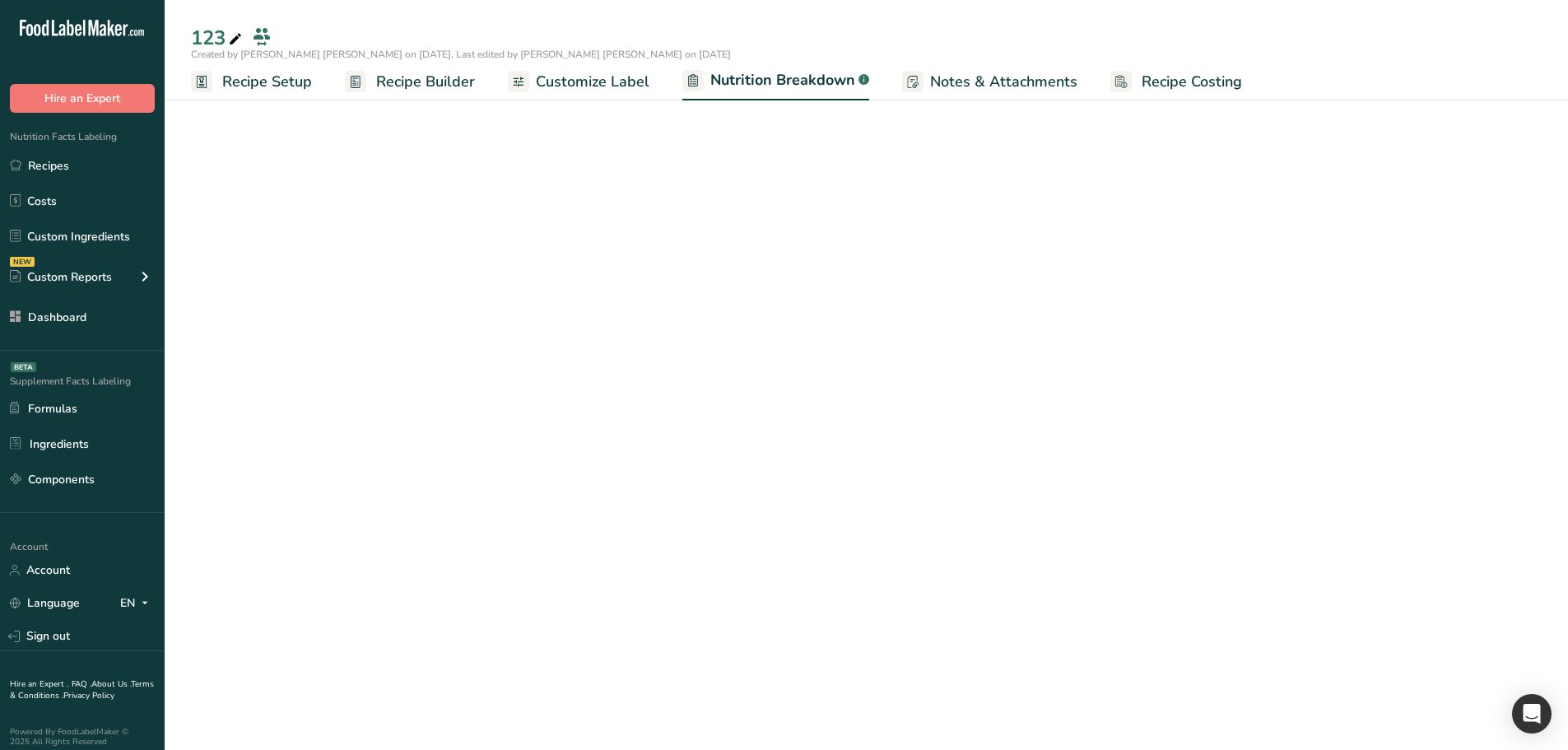
select select "Calories"
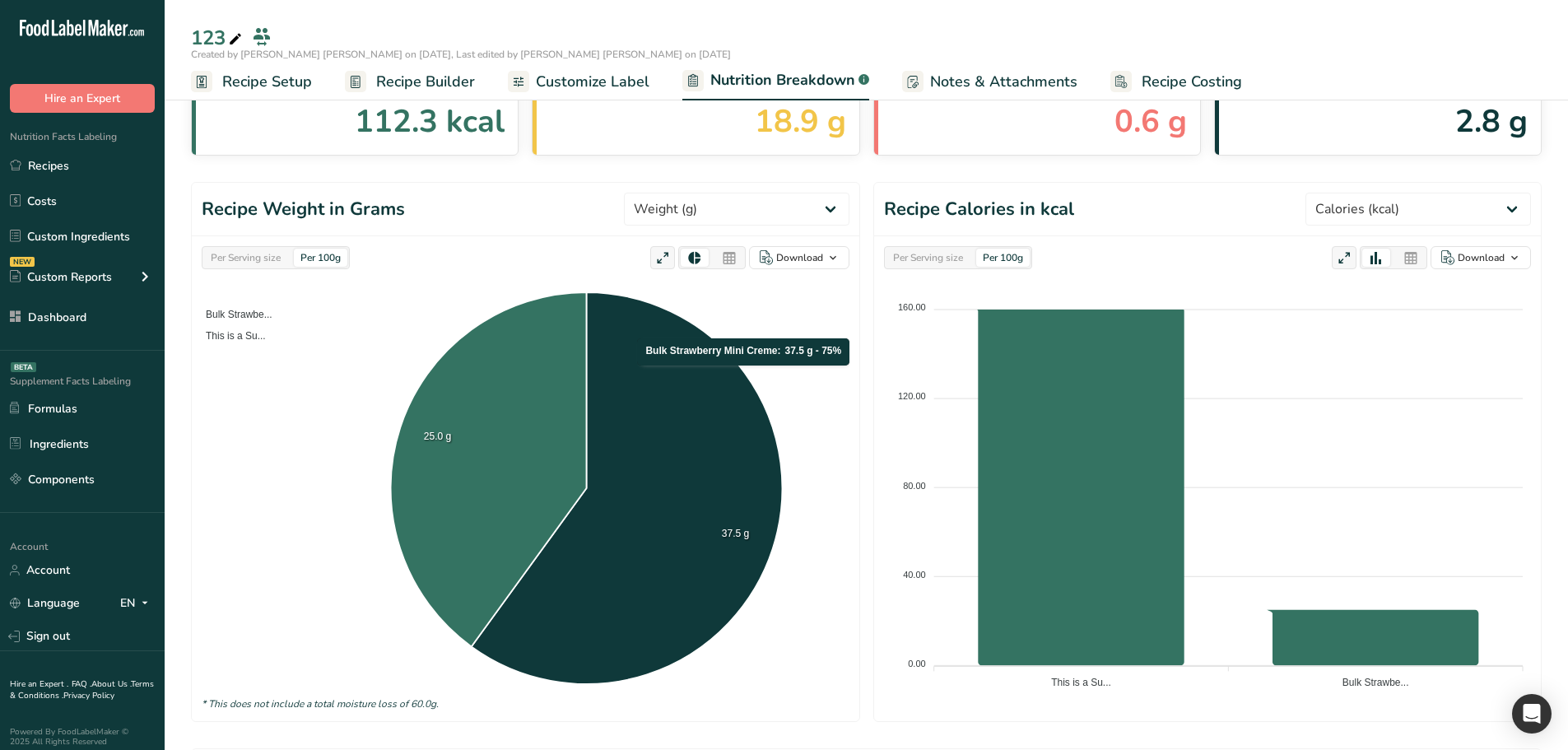
scroll to position [576, 0]
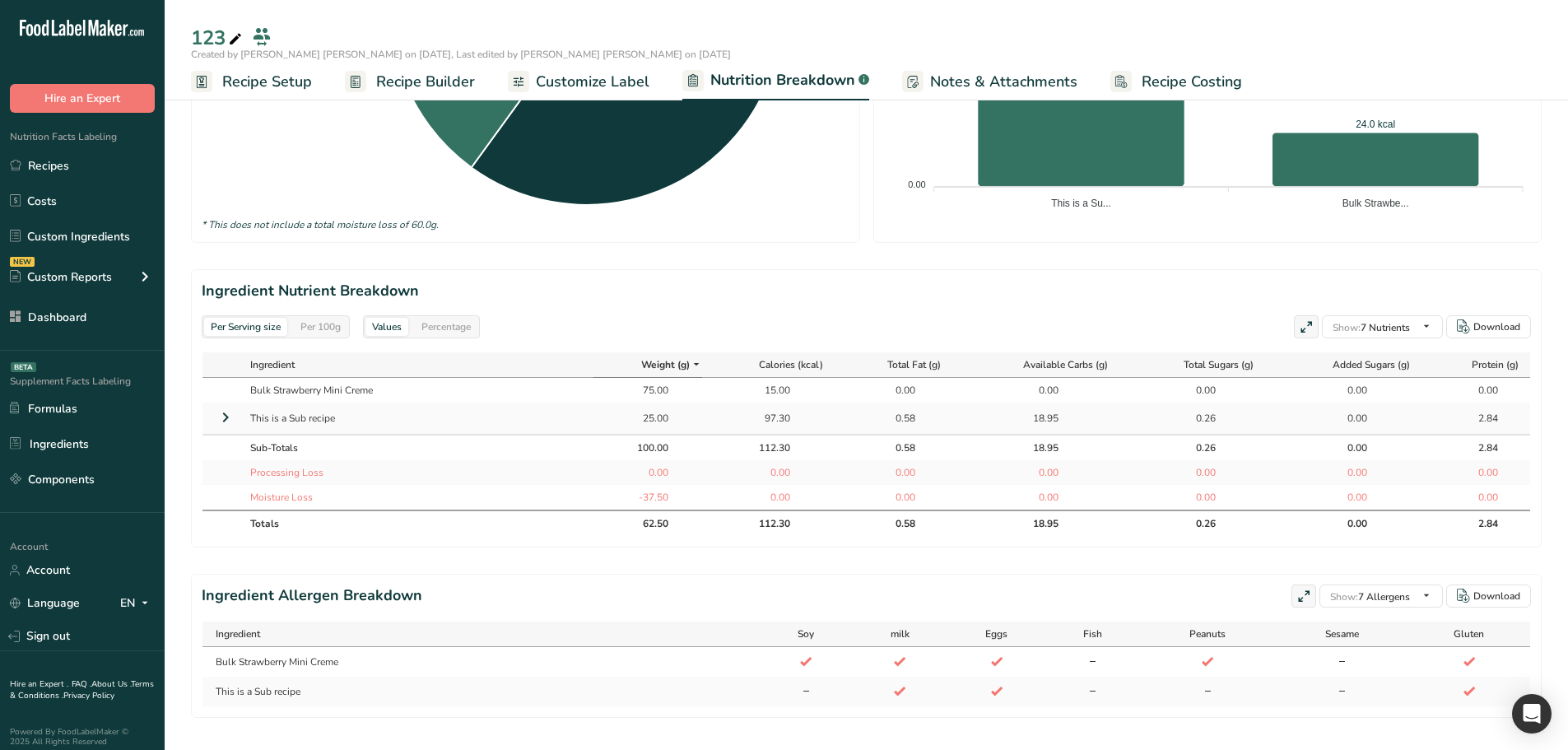
click at [220, 414] on icon at bounding box center [225, 417] width 20 height 30
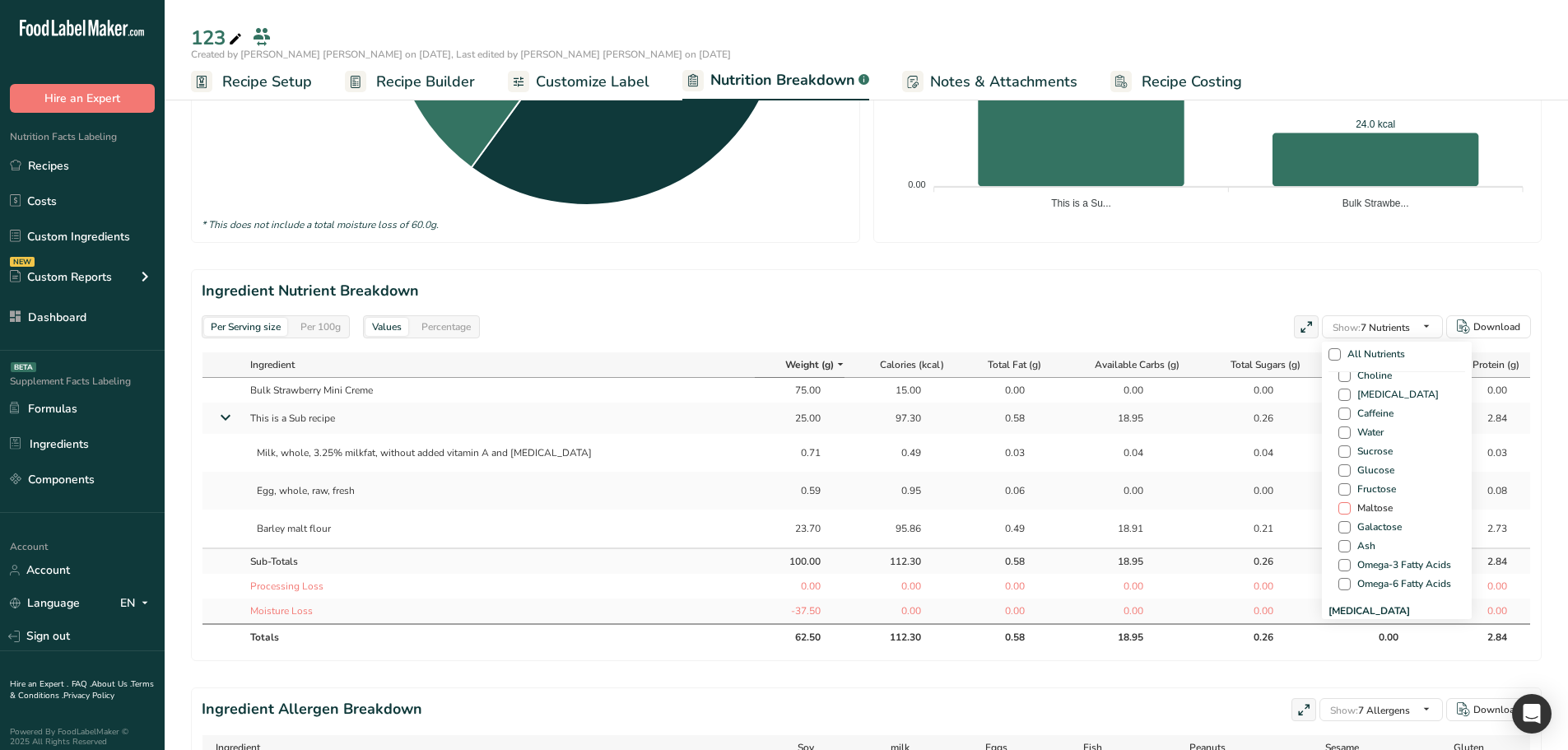
scroll to position [1070, 0]
click at [1343, 423] on span at bounding box center [1344, 426] width 13 height 13
click at [1343, 423] on input "Water" at bounding box center [1344, 426] width 11 height 11
checkbox input "true"
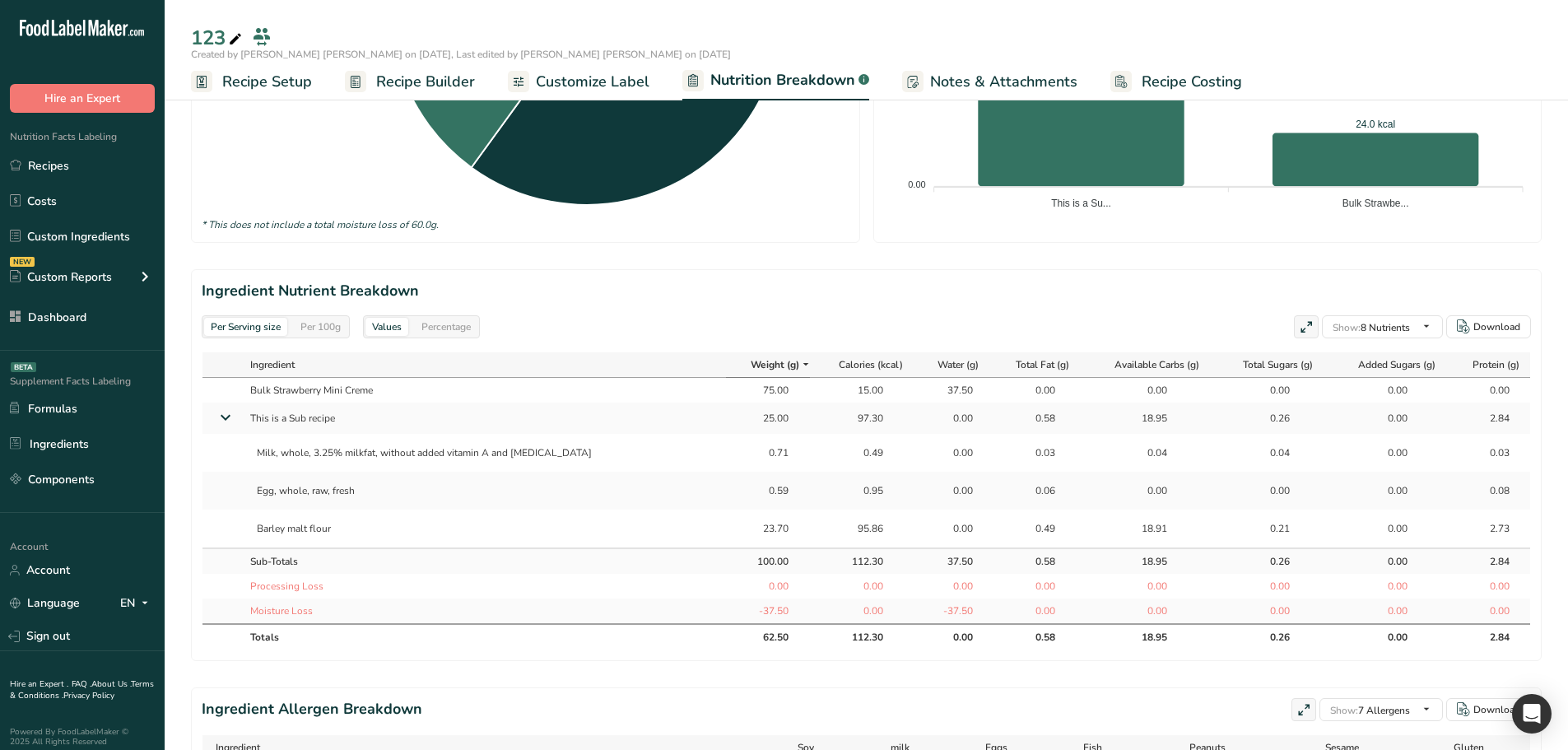
click at [927, 444] on td "0.00" at bounding box center [952, 452] width 74 height 38
click at [934, 415] on div "0.00" at bounding box center [952, 418] width 41 height 14
click at [935, 415] on div "0.00" at bounding box center [952, 418] width 41 height 14
click at [938, 412] on div "0.00" at bounding box center [952, 418] width 41 height 14
click at [944, 501] on td "0.00" at bounding box center [952, 491] width 74 height 38
